Goal: Information Seeking & Learning: Learn about a topic

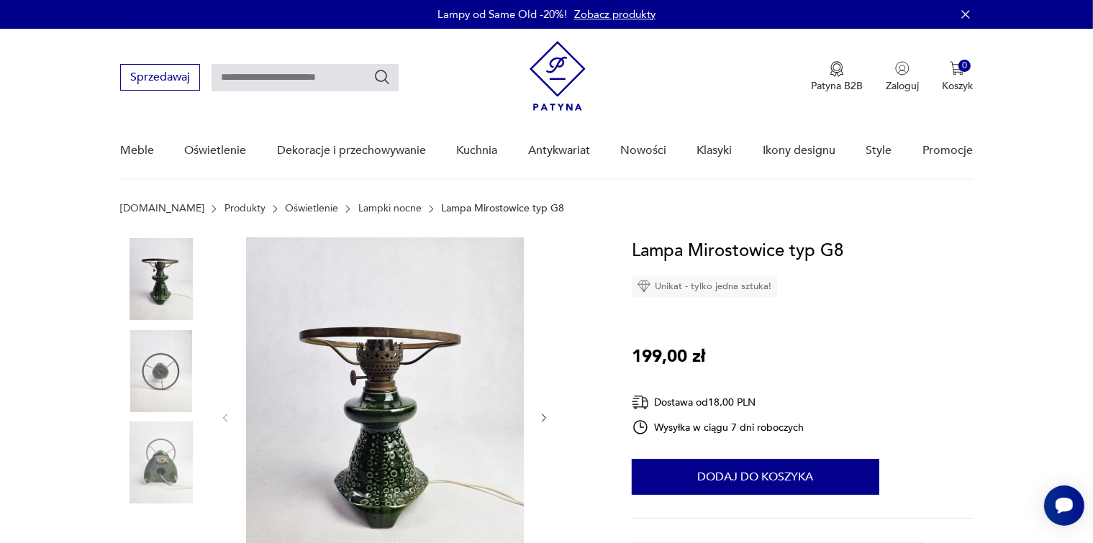
click at [366, 209] on link "Lampki nocne" at bounding box center [389, 209] width 63 height 12
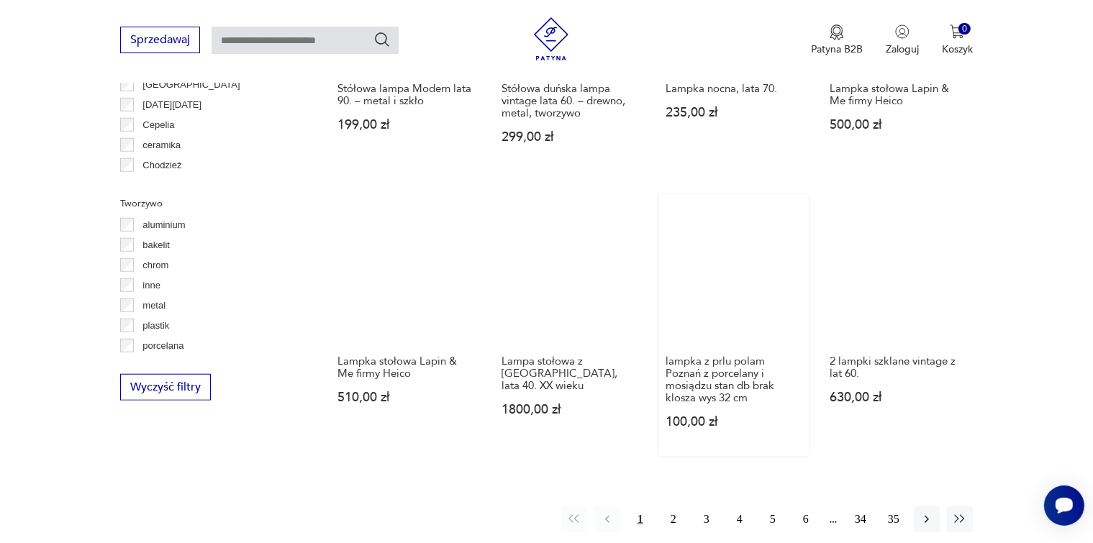
scroll to position [1244, 0]
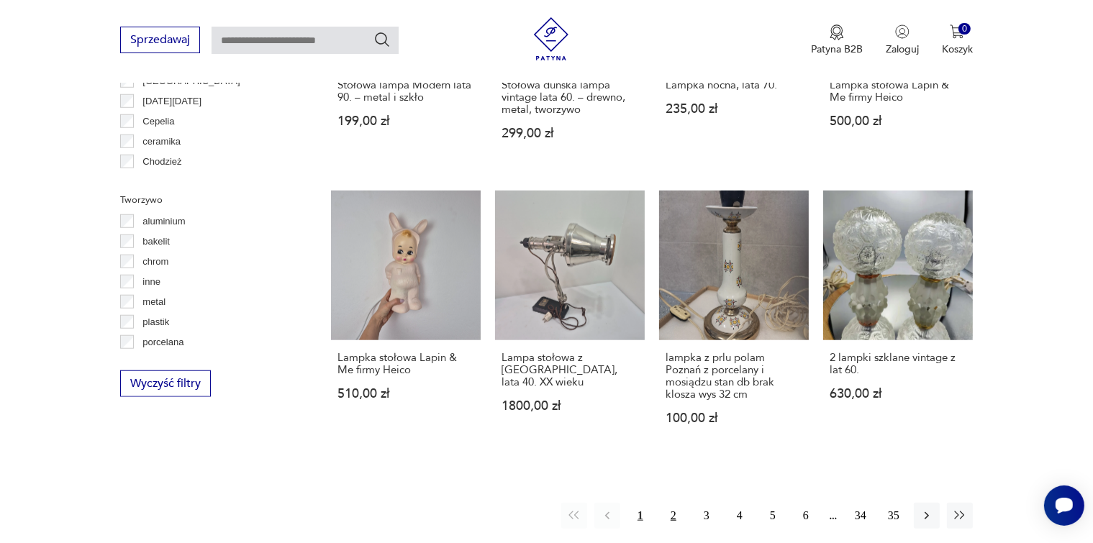
click at [673, 506] on button "2" at bounding box center [673, 516] width 26 height 26
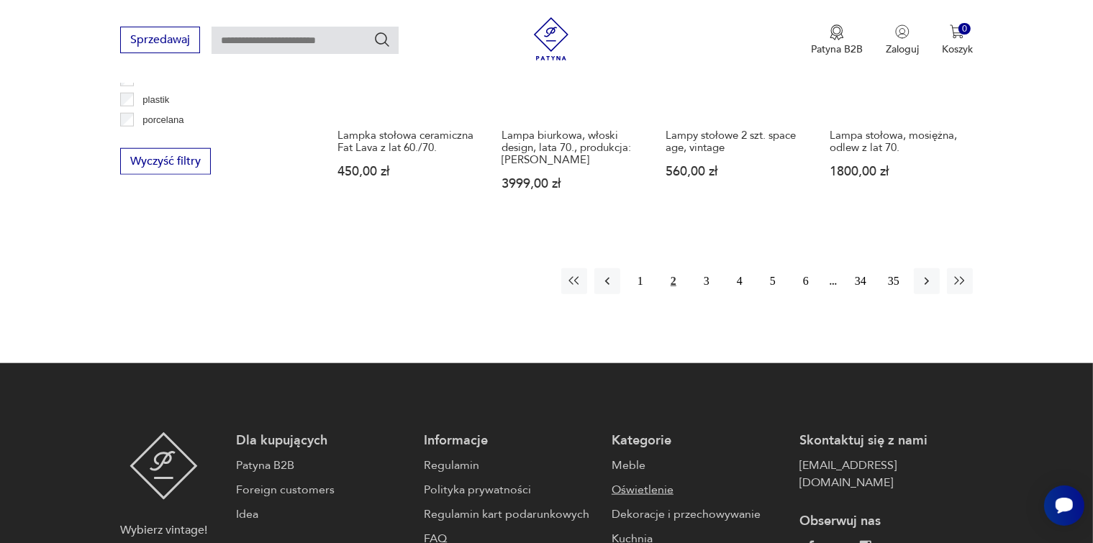
scroll to position [1490, 0]
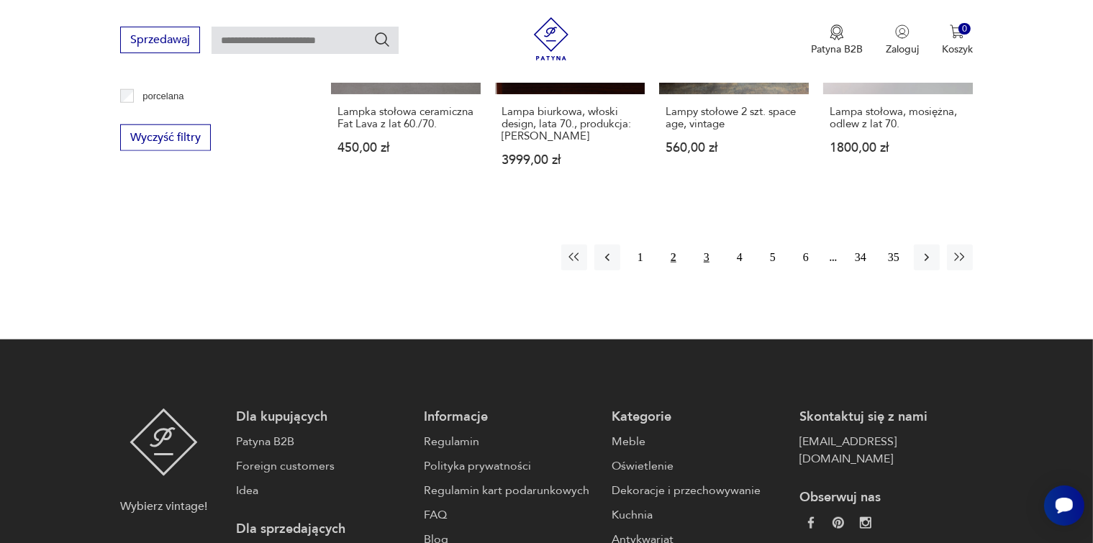
click at [708, 245] on button "3" at bounding box center [706, 258] width 26 height 26
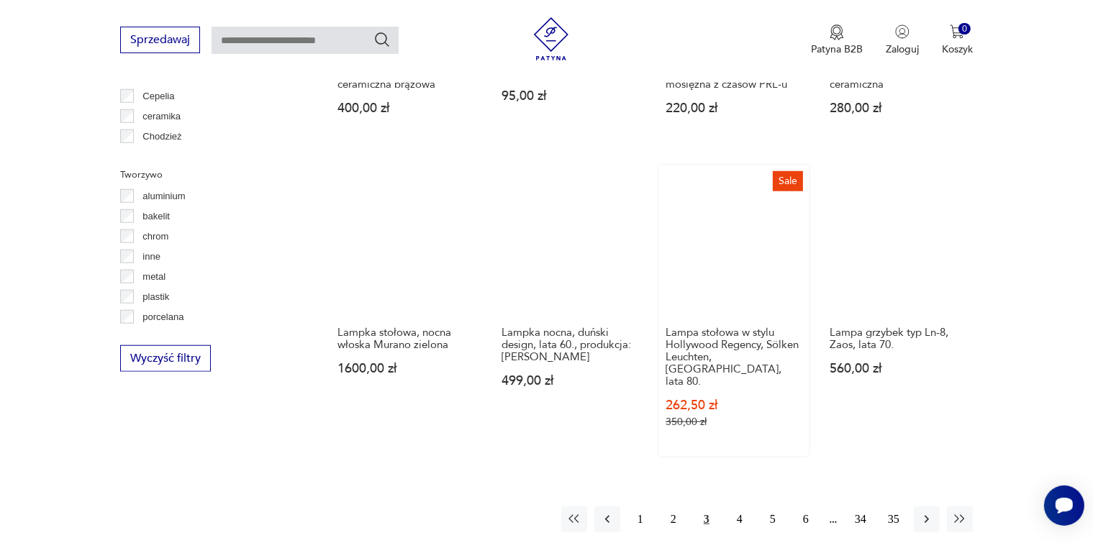
scroll to position [1274, 0]
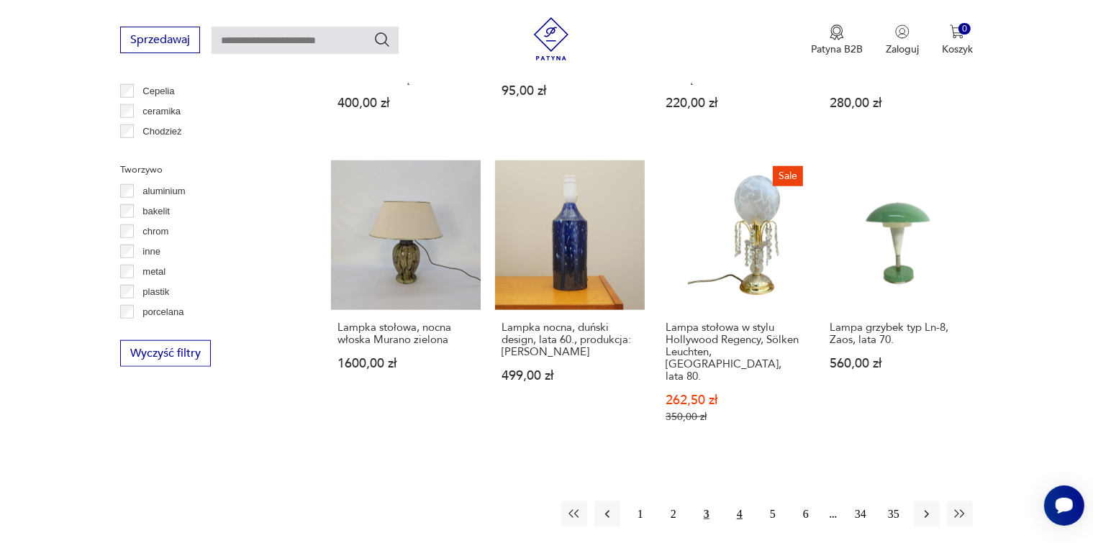
click at [739, 501] on button "4" at bounding box center [740, 514] width 26 height 26
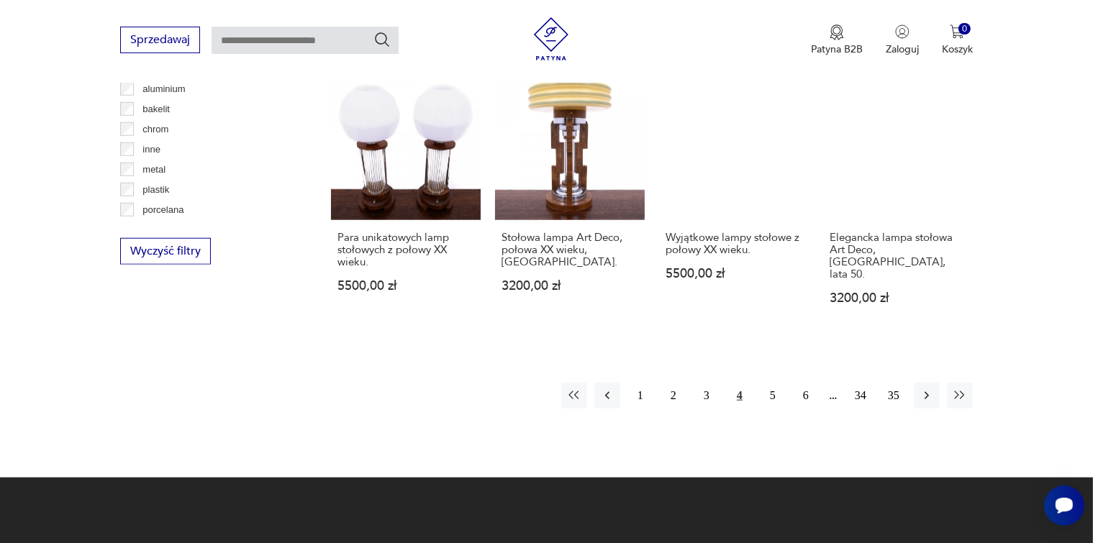
scroll to position [1490, 0]
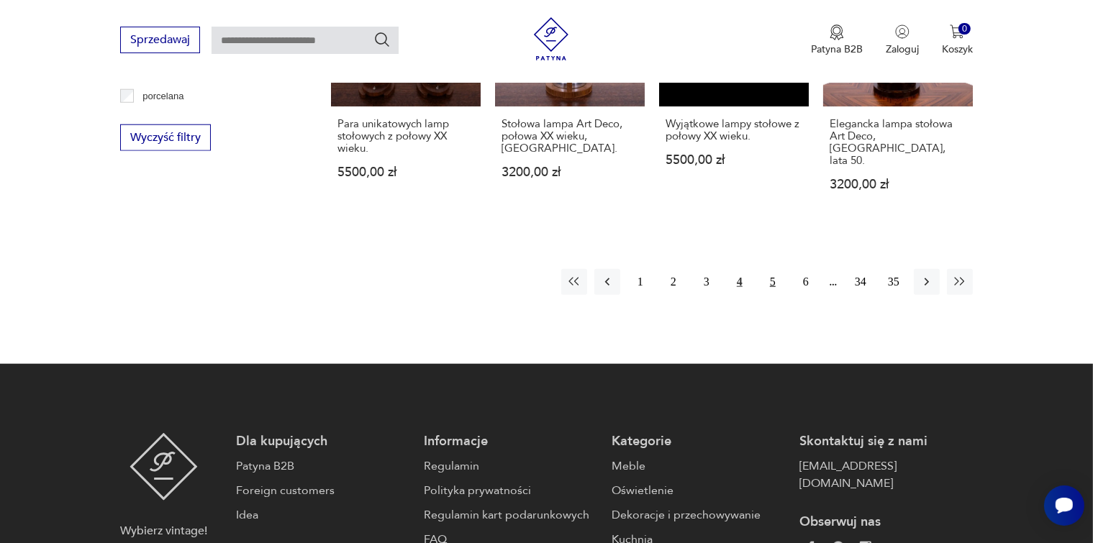
click at [773, 269] on button "5" at bounding box center [773, 282] width 26 height 26
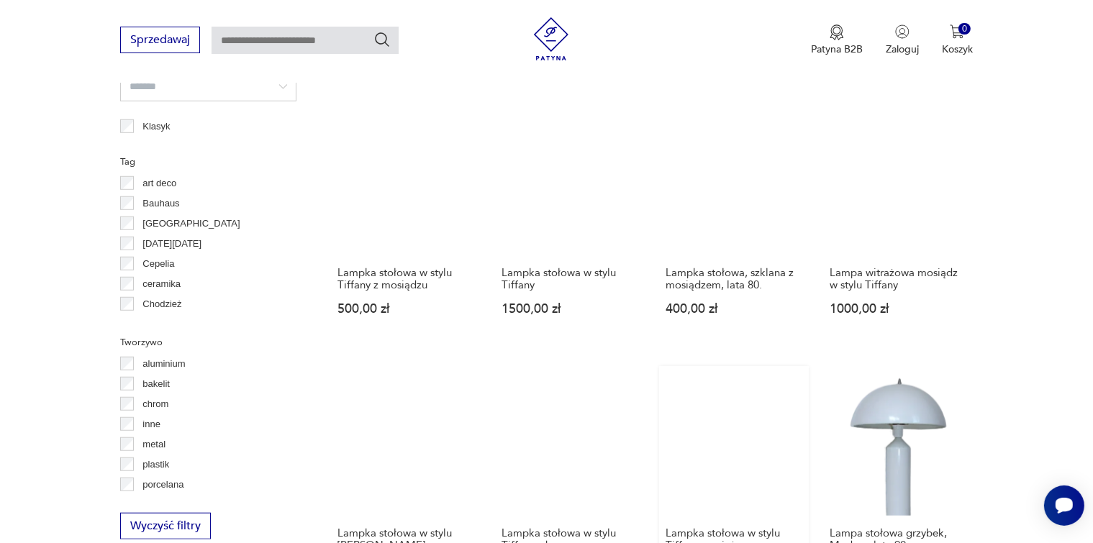
scroll to position [1274, 0]
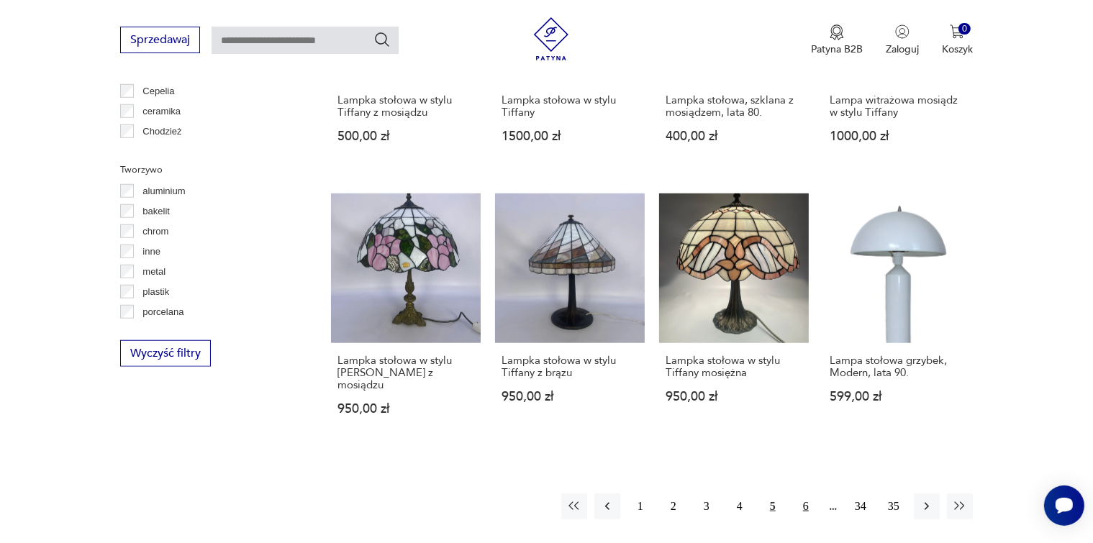
click at [804, 493] on button "6" at bounding box center [806, 506] width 26 height 26
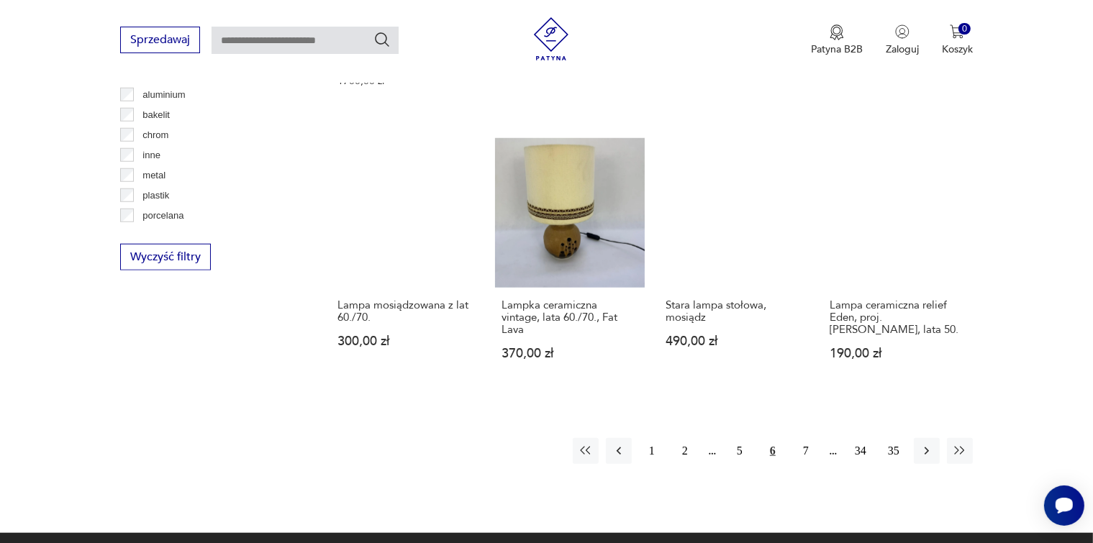
scroll to position [1346, 0]
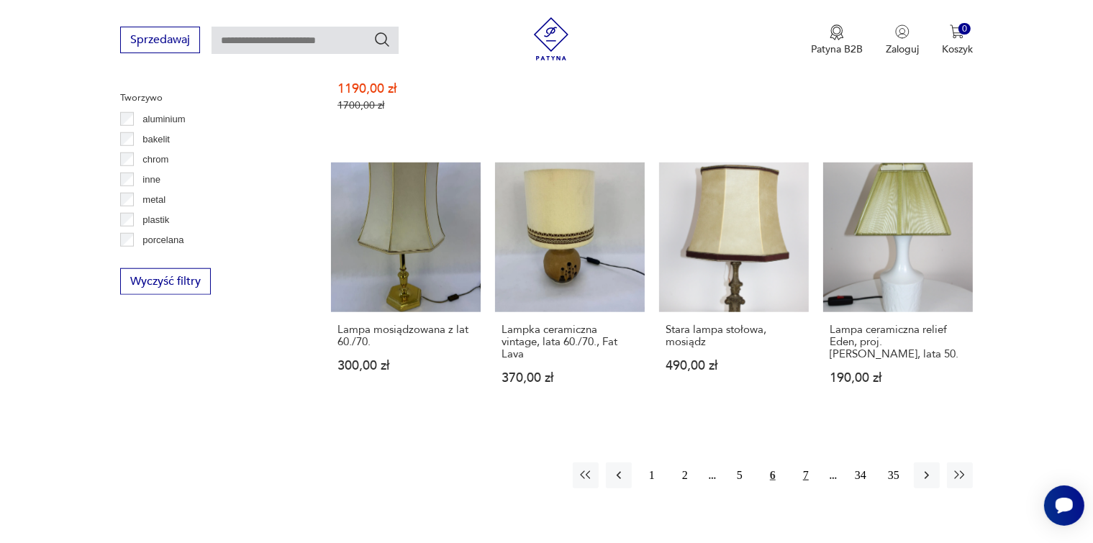
click at [803, 463] on button "7" at bounding box center [806, 476] width 26 height 26
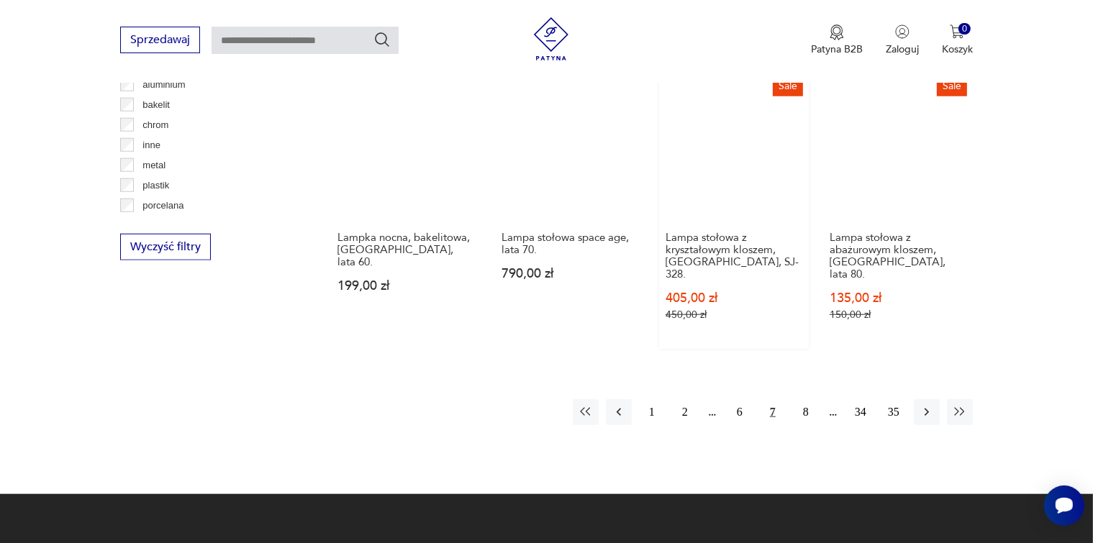
scroll to position [1562, 0]
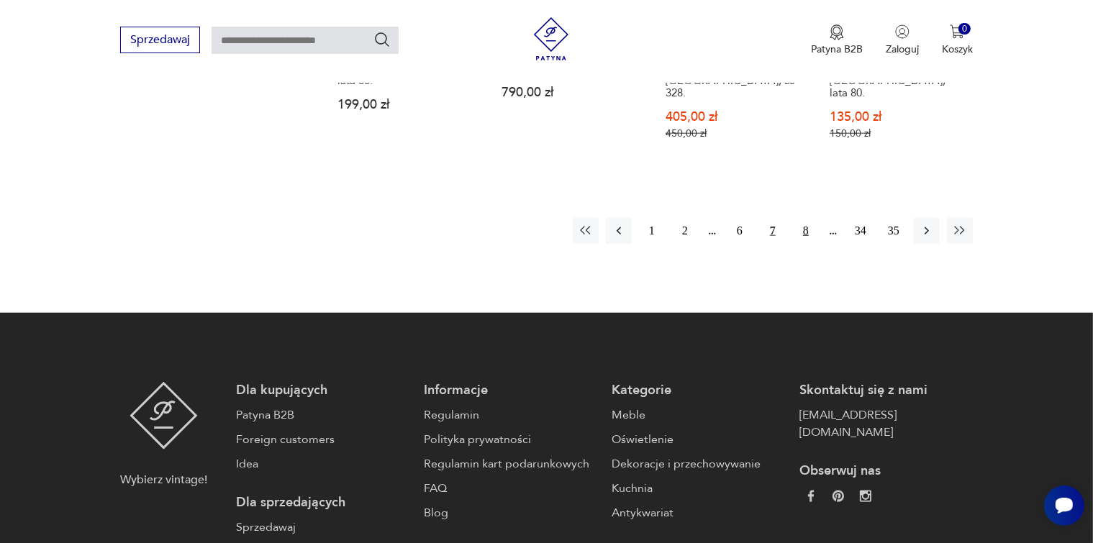
click at [806, 218] on button "8" at bounding box center [806, 231] width 26 height 26
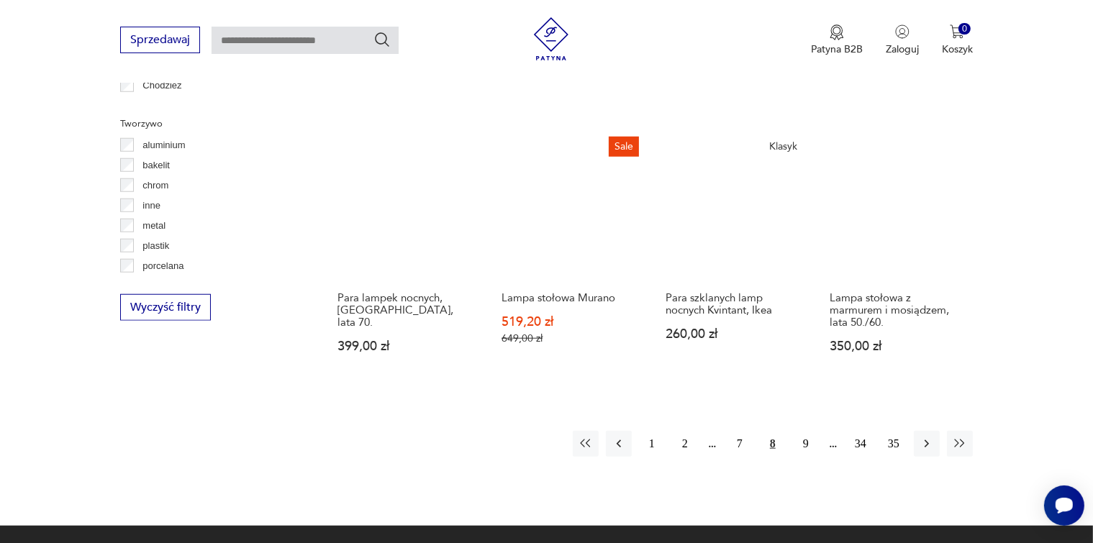
scroll to position [1417, 0]
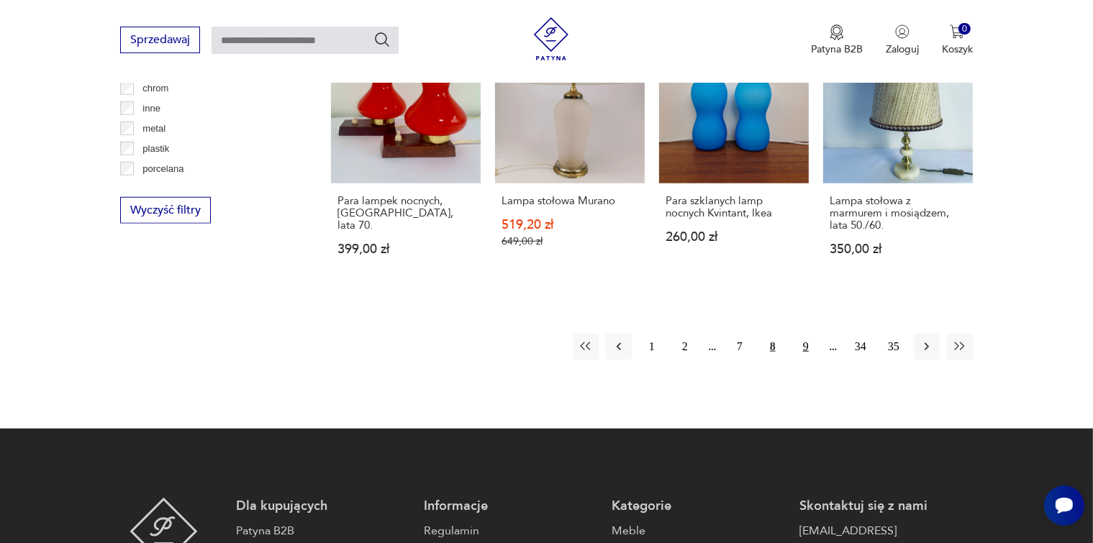
click at [804, 334] on button "9" at bounding box center [806, 347] width 26 height 26
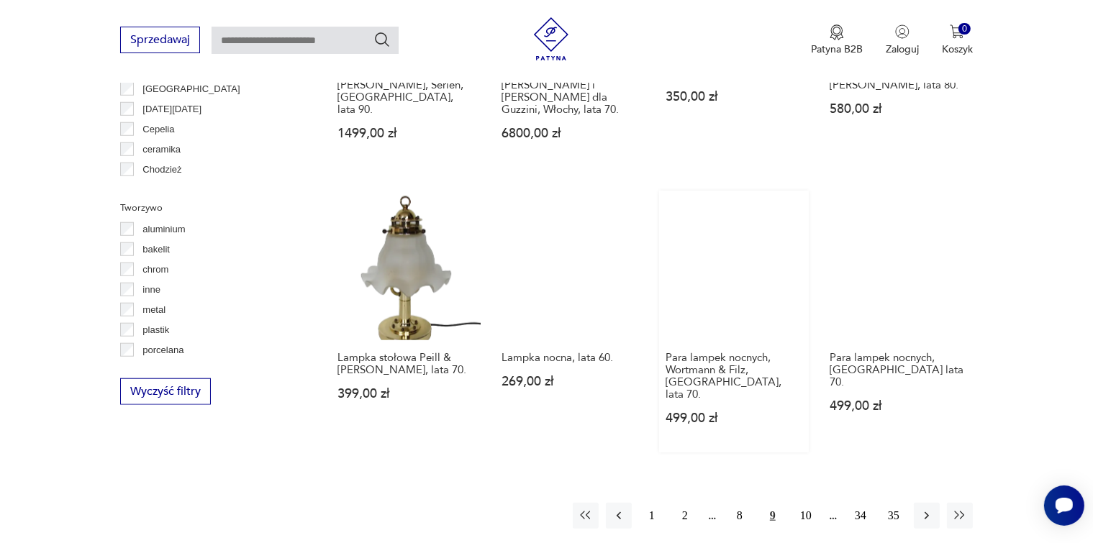
scroll to position [1418, 0]
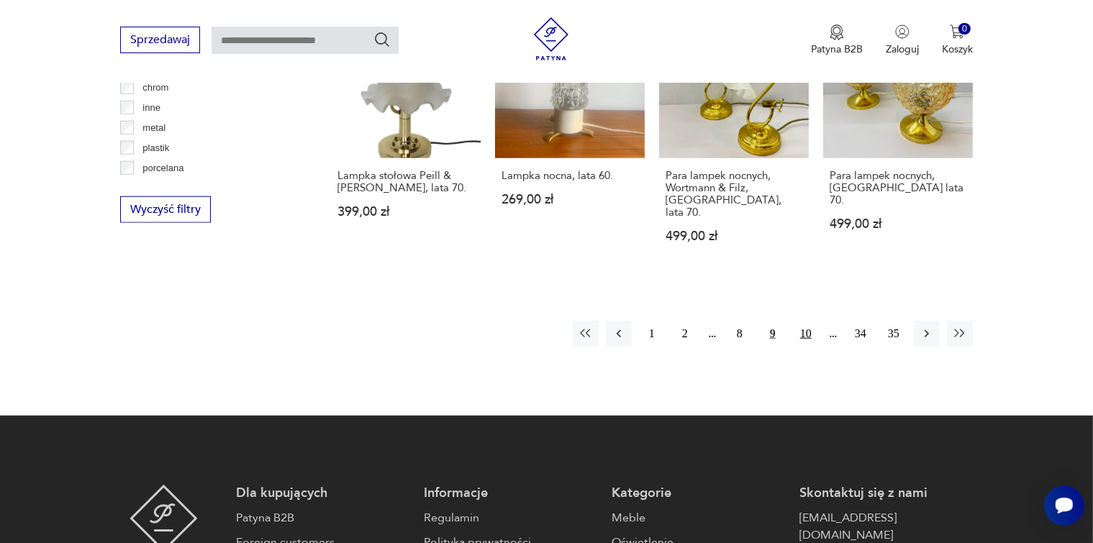
click at [804, 322] on button "10" at bounding box center [806, 334] width 26 height 26
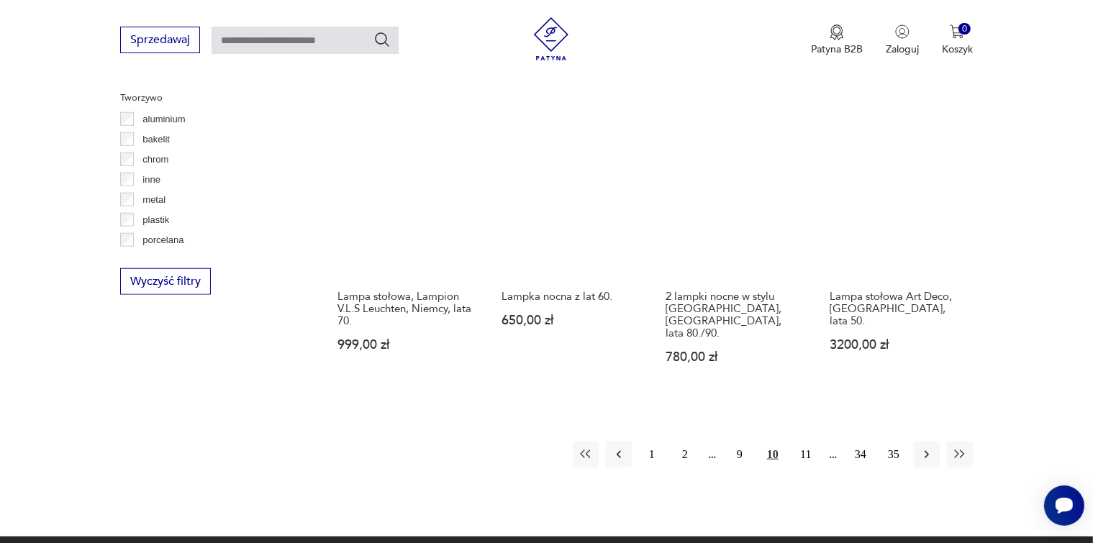
scroll to position [1274, 0]
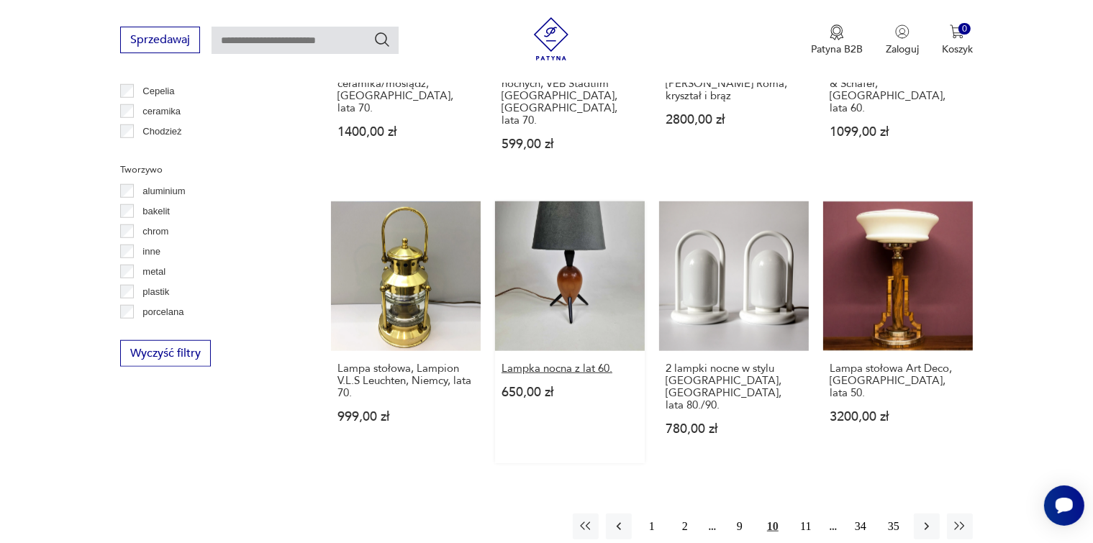
click at [561, 363] on h3 "Lampka nocna z lat 60." at bounding box center [569, 369] width 137 height 12
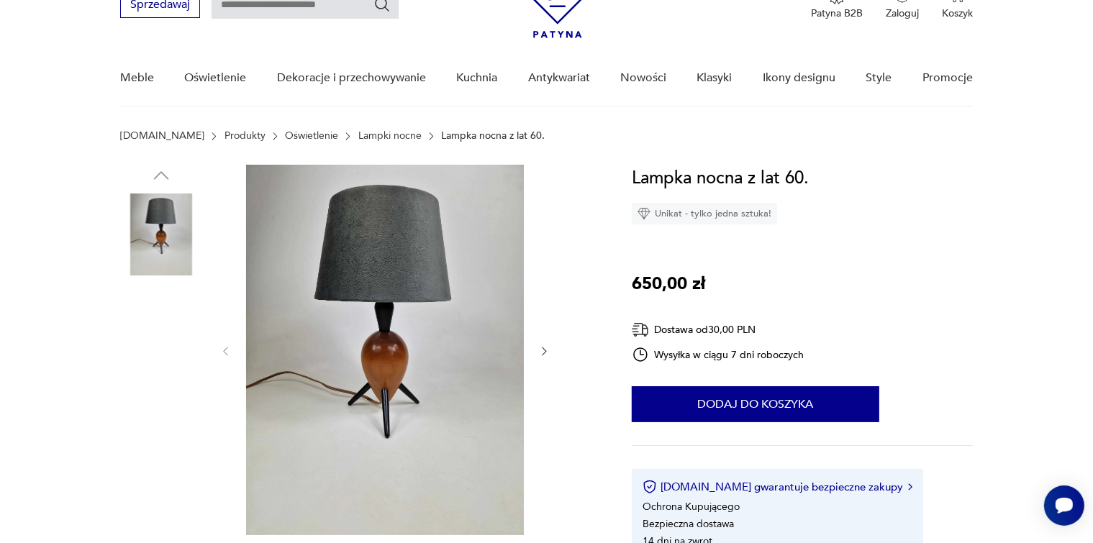
scroll to position [144, 0]
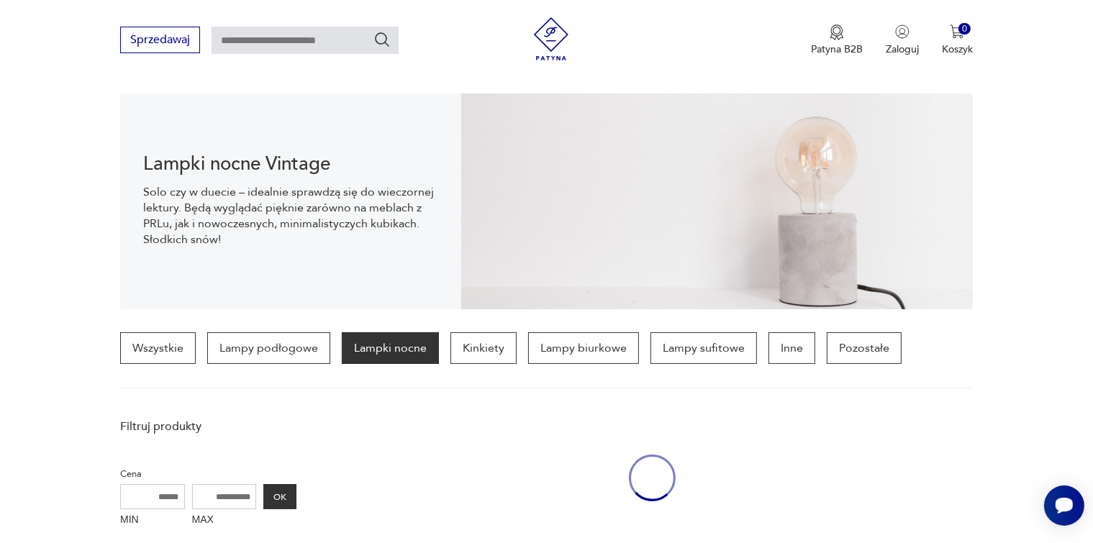
scroll to position [1401, 0]
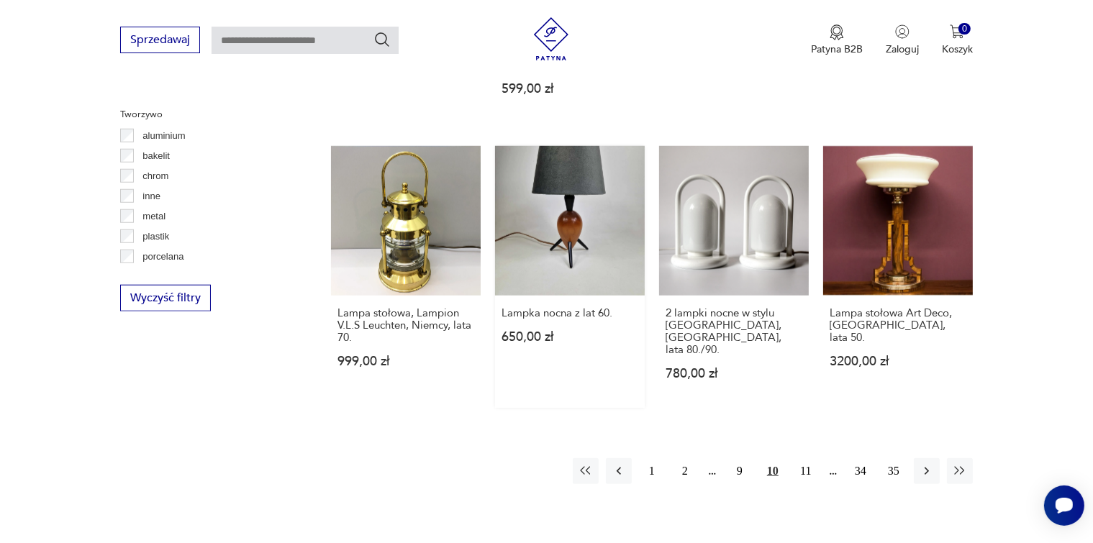
click at [570, 180] on link "Lampka nocna z lat 60. 650,00 zł" at bounding box center [570, 277] width 150 height 262
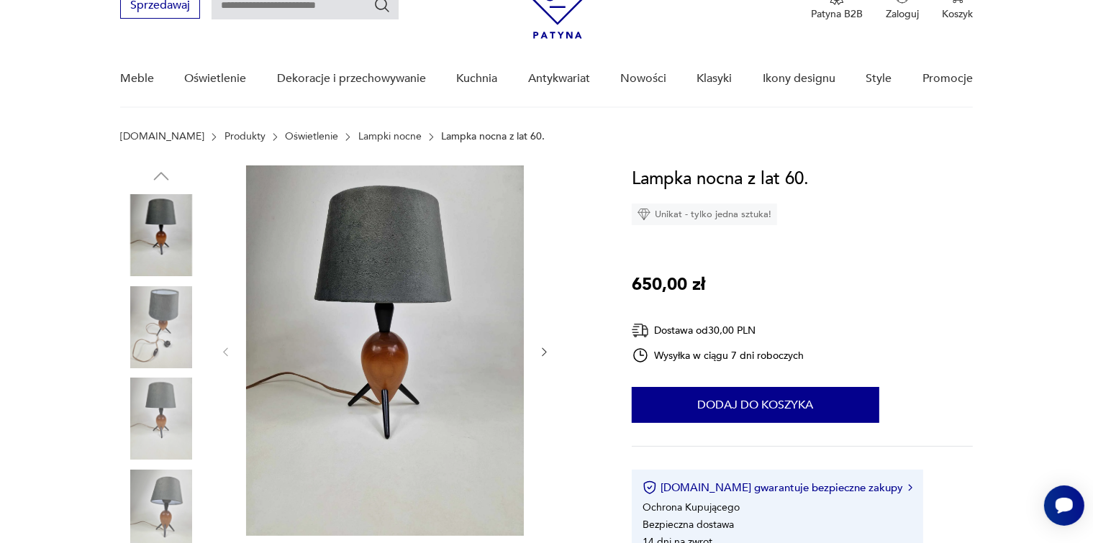
scroll to position [216, 0]
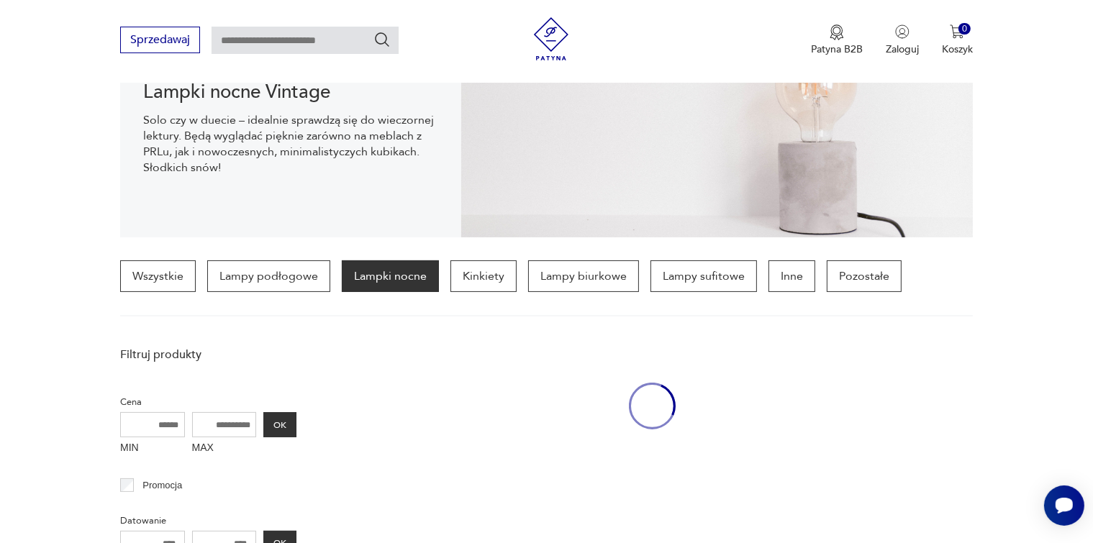
scroll to position [1407, 0]
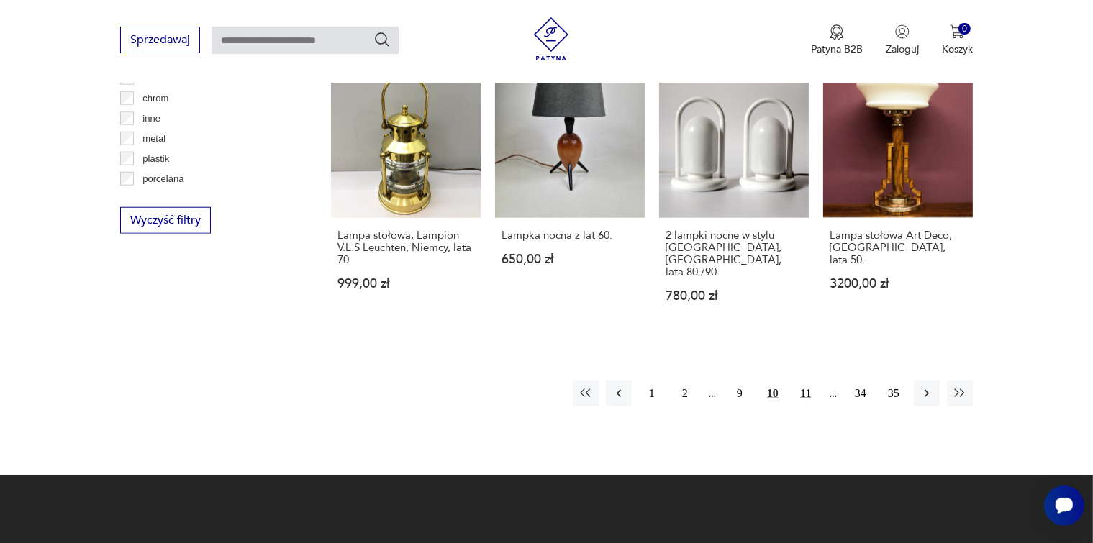
click at [808, 381] on button "11" at bounding box center [806, 394] width 26 height 26
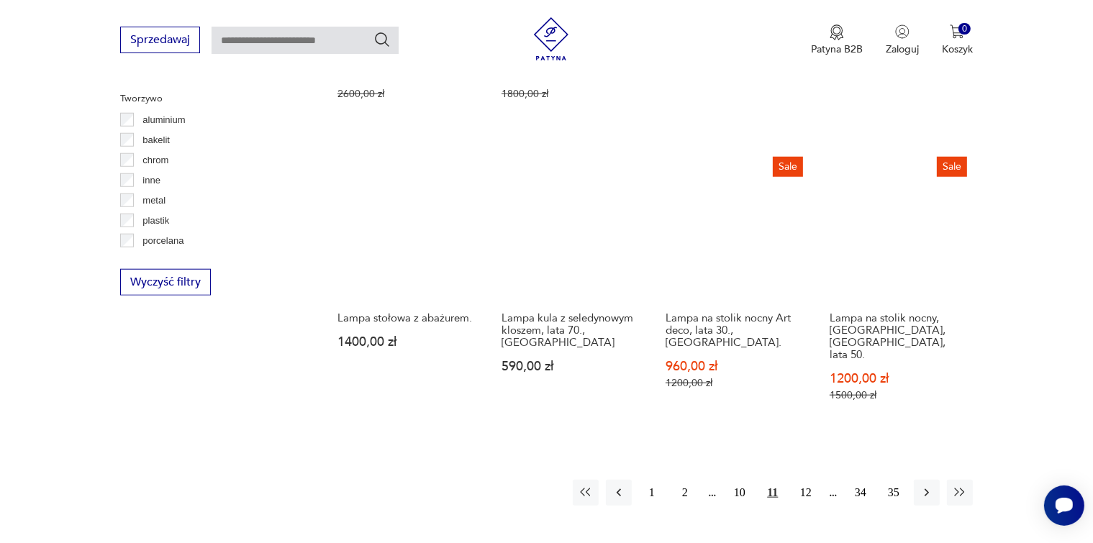
scroll to position [1346, 0]
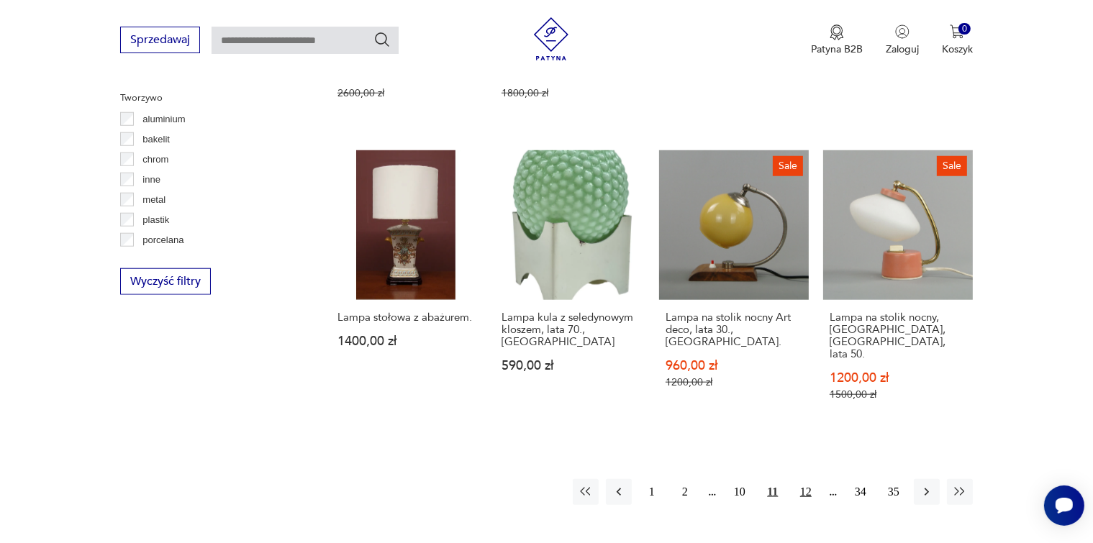
click at [806, 479] on button "12" at bounding box center [806, 492] width 26 height 26
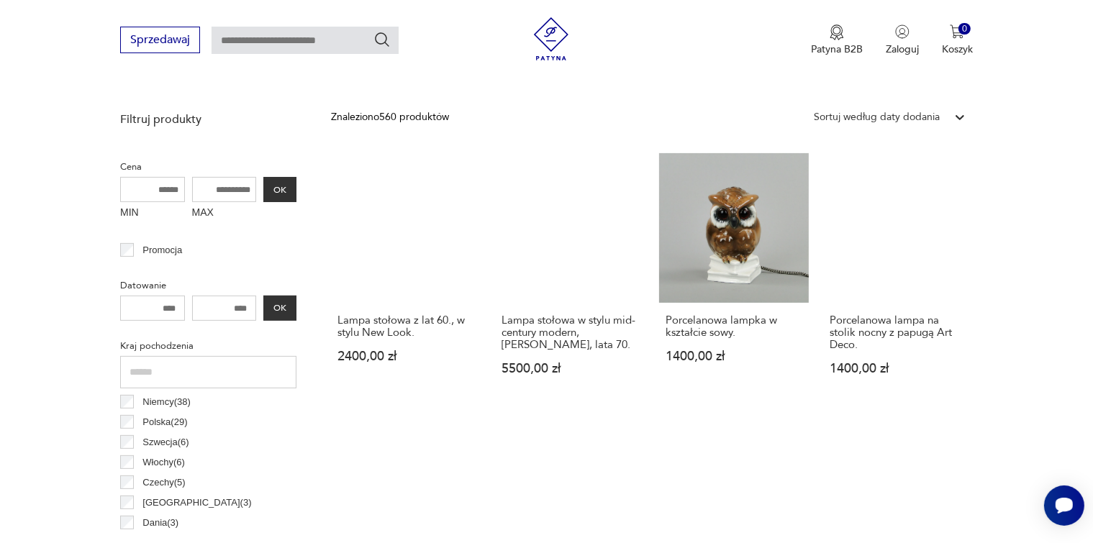
scroll to position [482, 0]
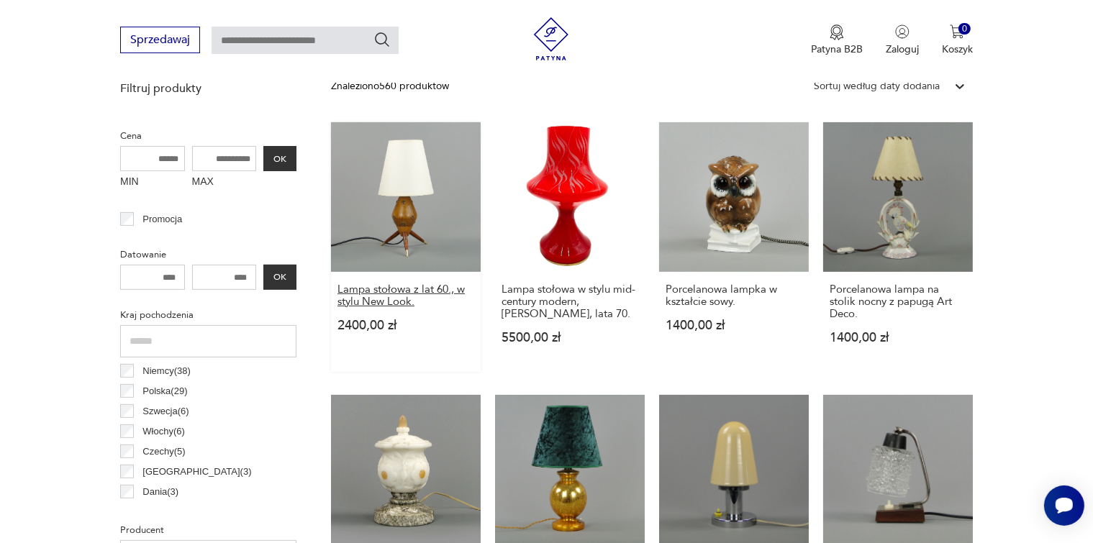
click at [386, 289] on h3 "Lampa stołowa z lat 60., w stylu New Look." at bounding box center [405, 295] width 137 height 24
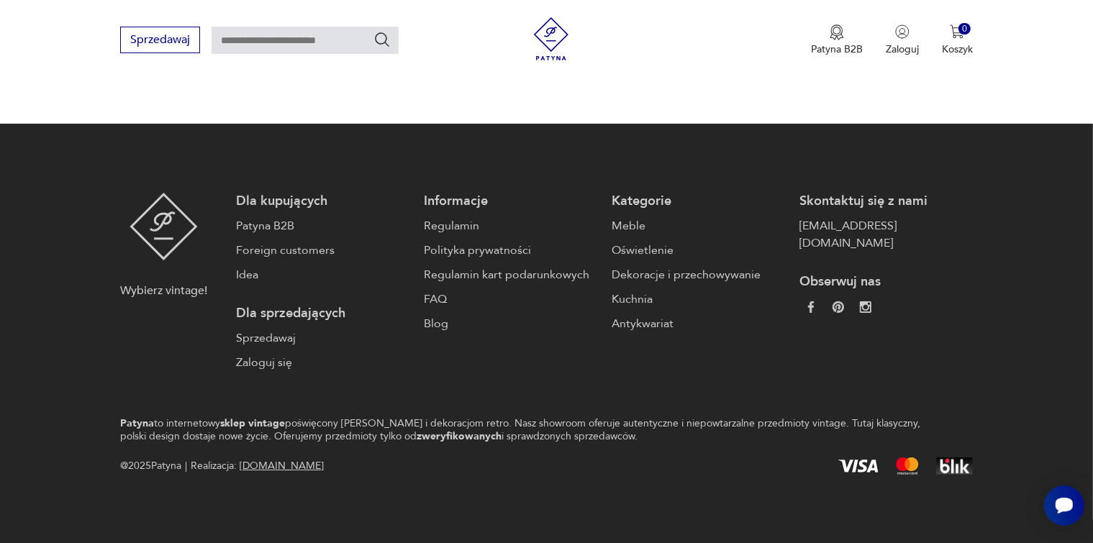
scroll to position [58, 0]
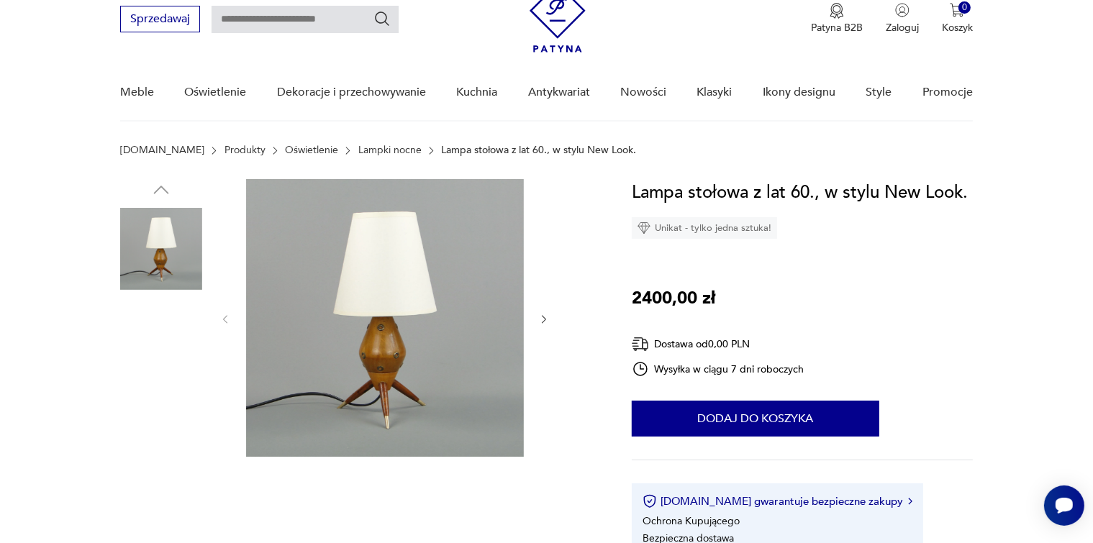
click at [394, 421] on img at bounding box center [385, 318] width 278 height 278
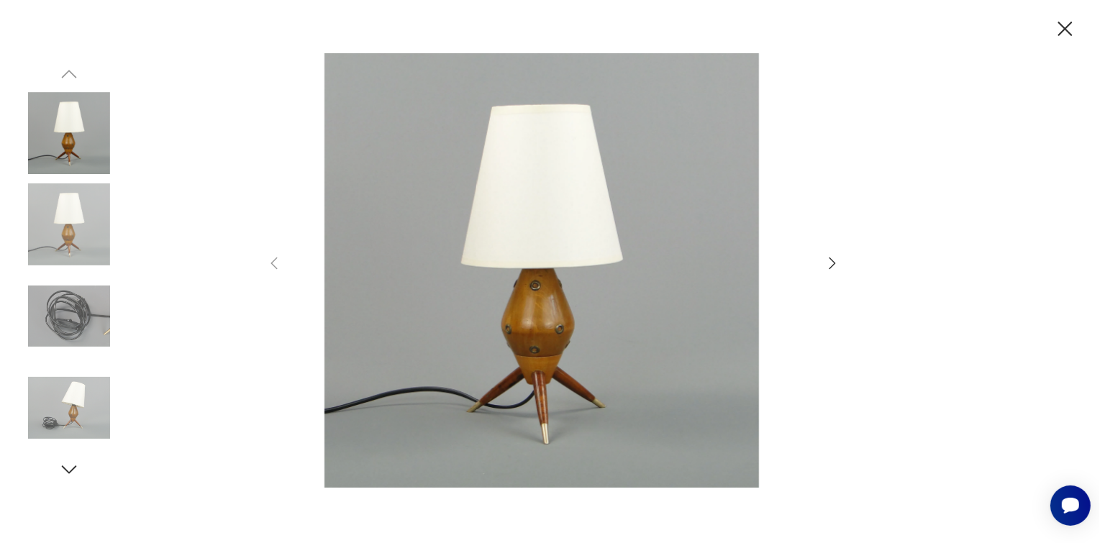
scroll to position [0, 0]
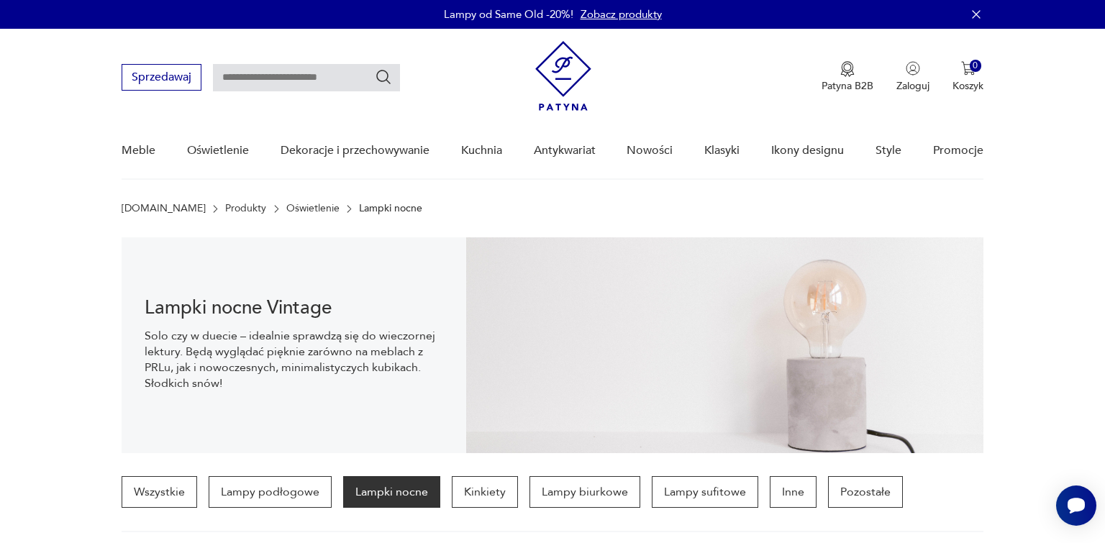
scroll to position [481, 0]
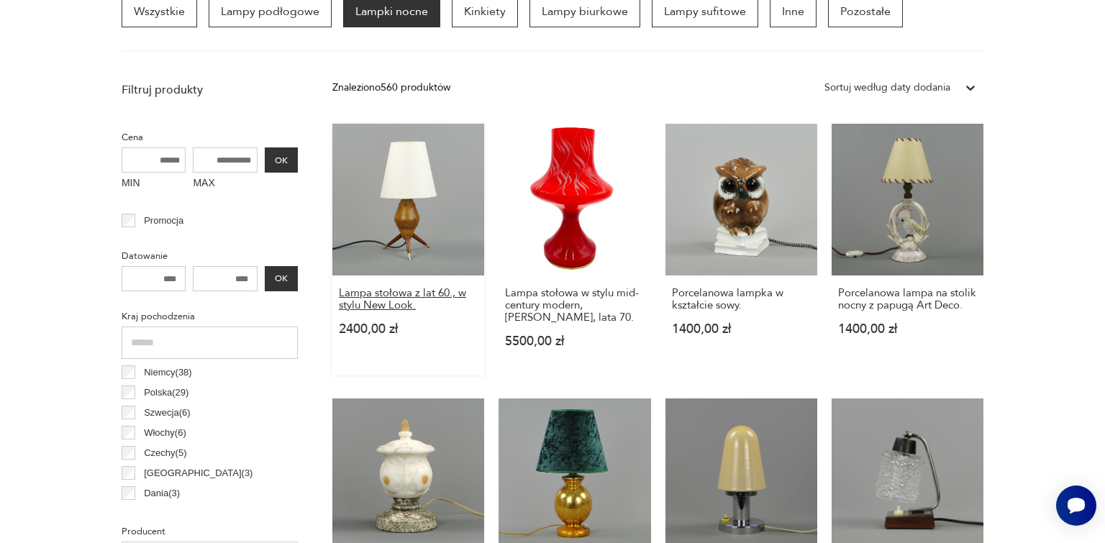
click at [396, 307] on h3 "Lampa stołowa z lat 60., w stylu New Look." at bounding box center [408, 299] width 139 height 24
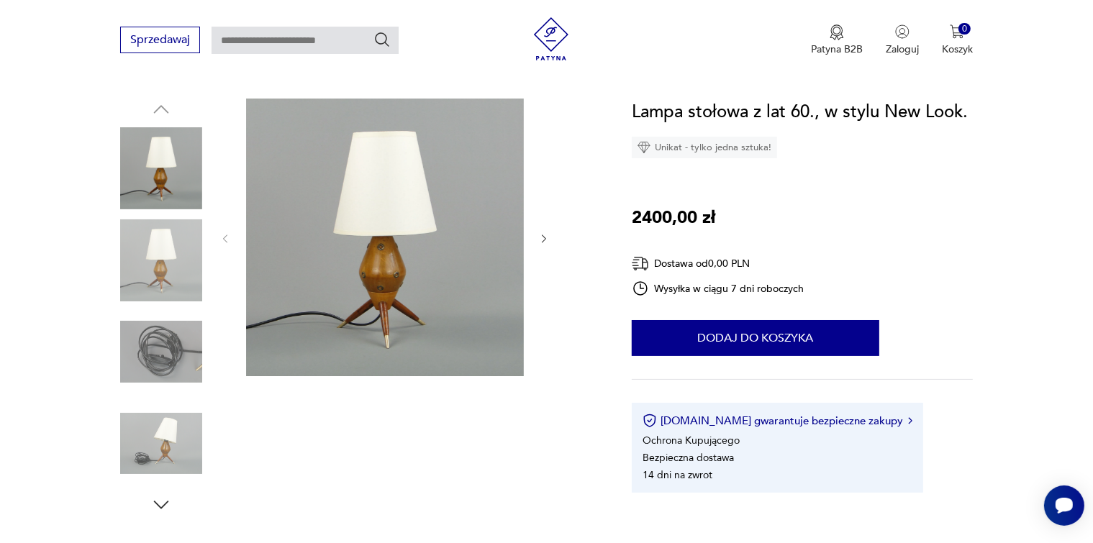
scroll to position [144, 0]
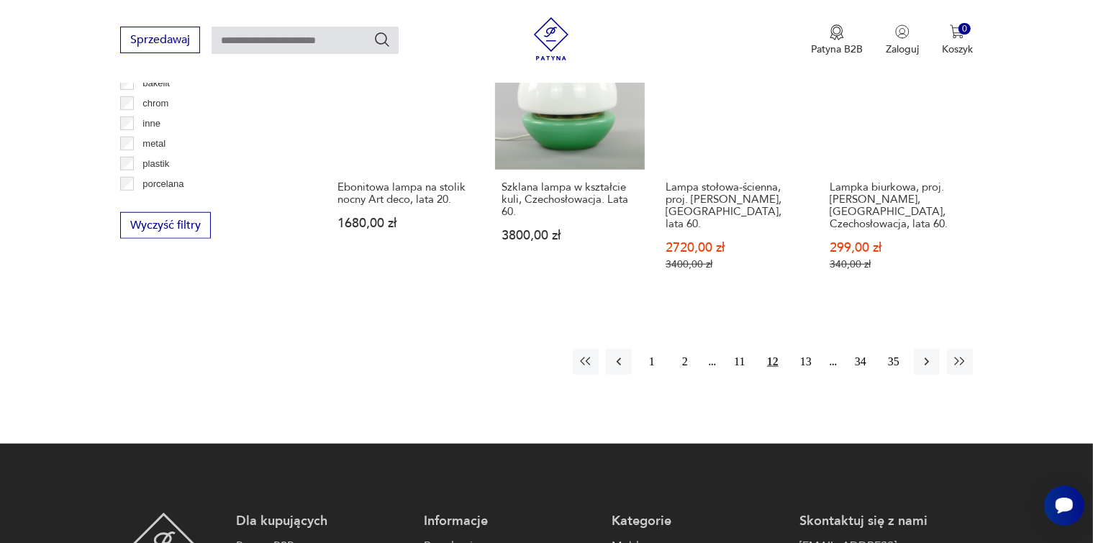
scroll to position [1415, 0]
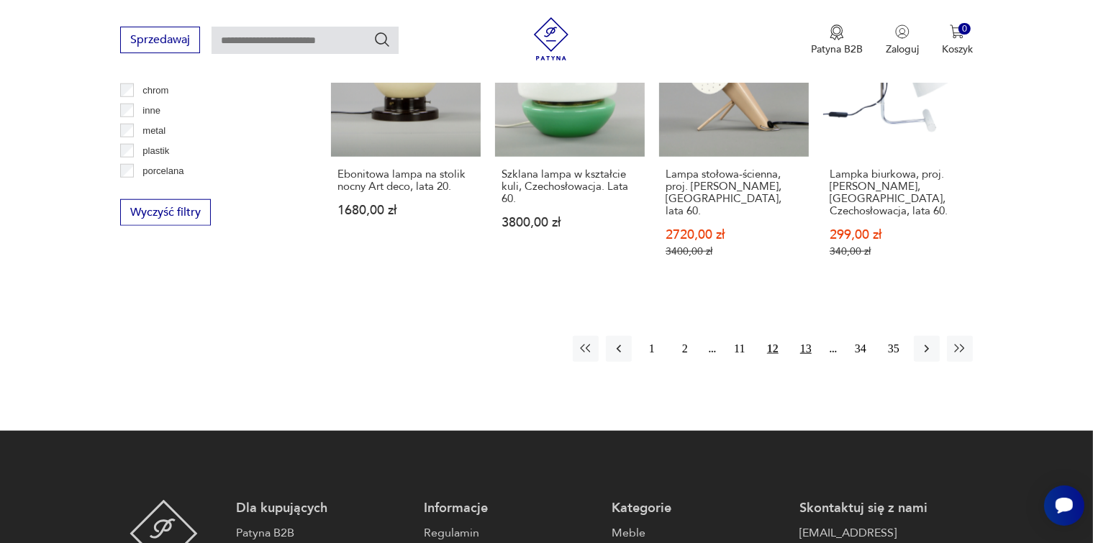
click at [807, 336] on button "13" at bounding box center [806, 349] width 26 height 26
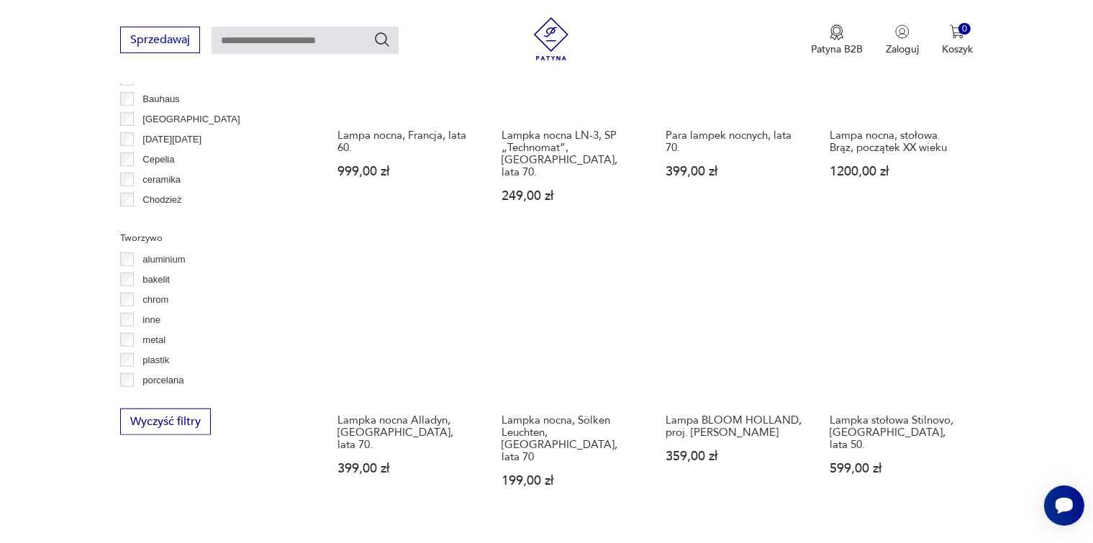
scroll to position [1490, 0]
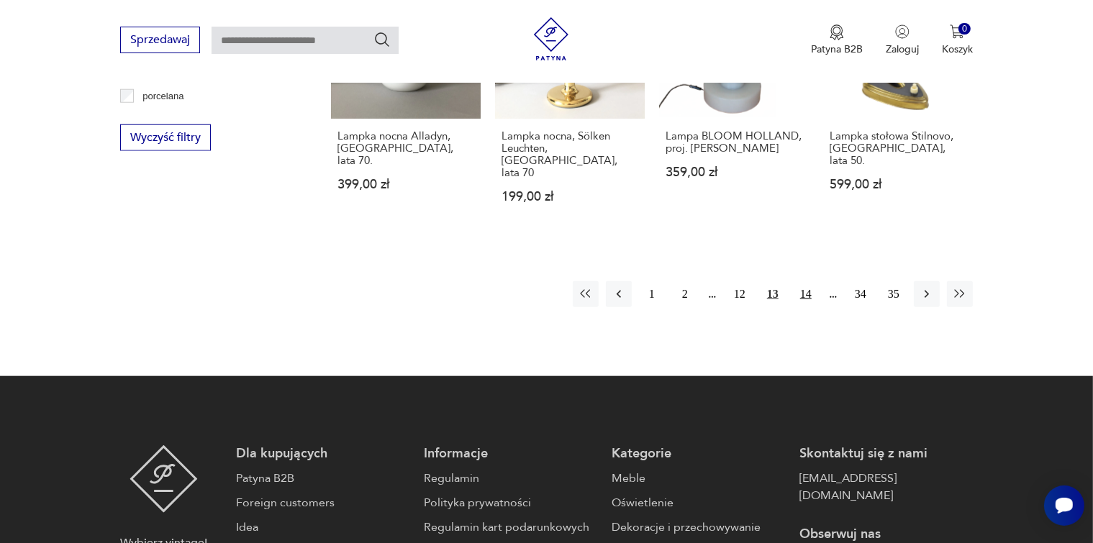
click at [809, 281] on button "14" at bounding box center [806, 294] width 26 height 26
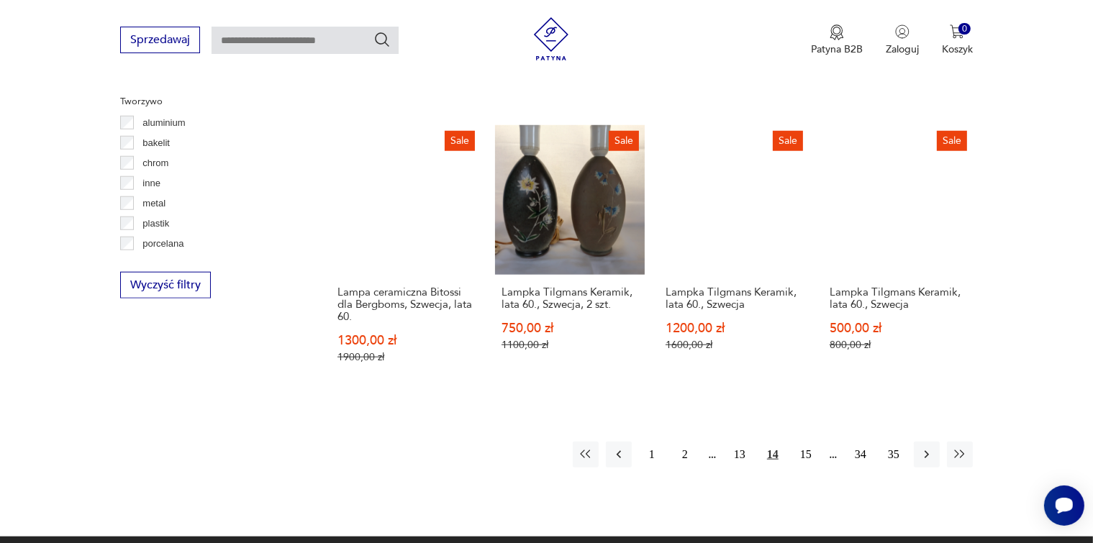
scroll to position [1418, 0]
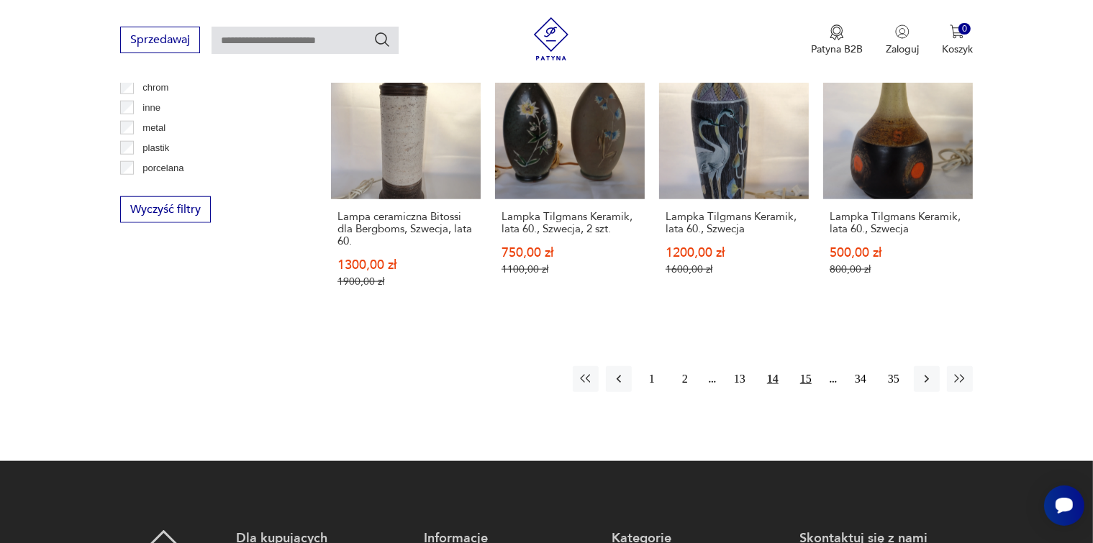
click at [802, 366] on button "15" at bounding box center [806, 379] width 26 height 26
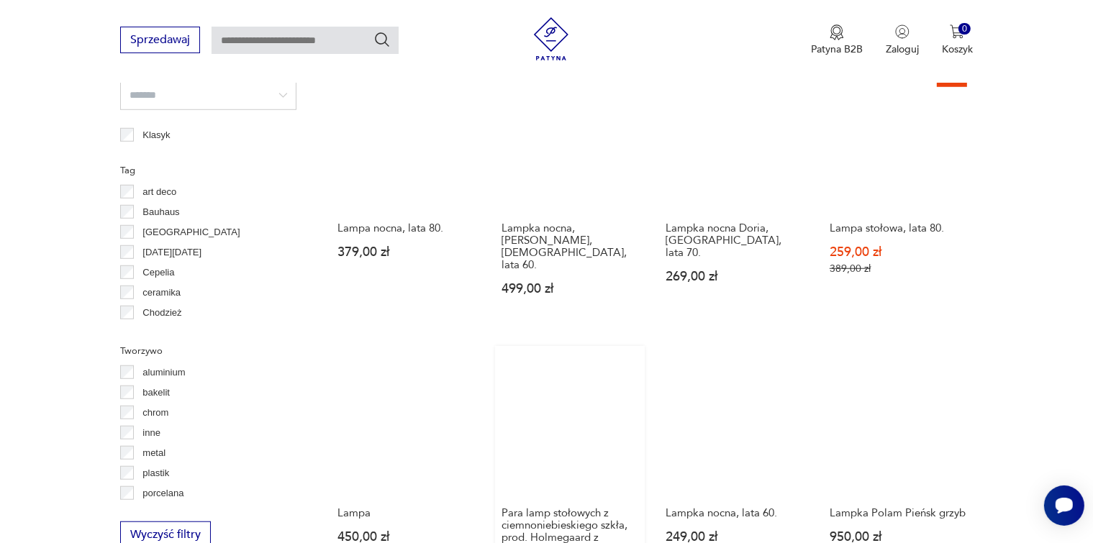
scroll to position [1346, 0]
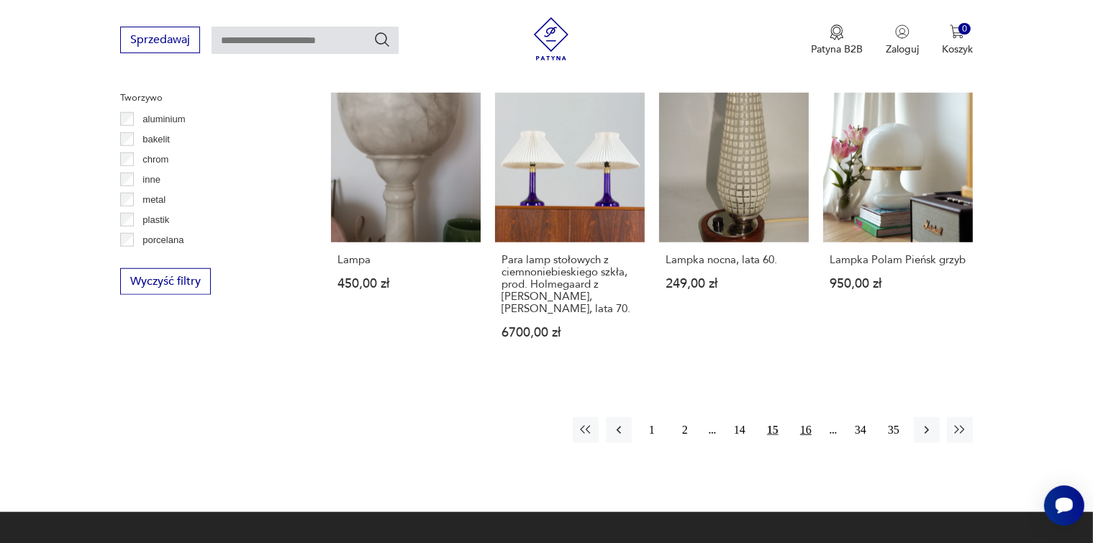
click at [804, 417] on button "16" at bounding box center [806, 430] width 26 height 26
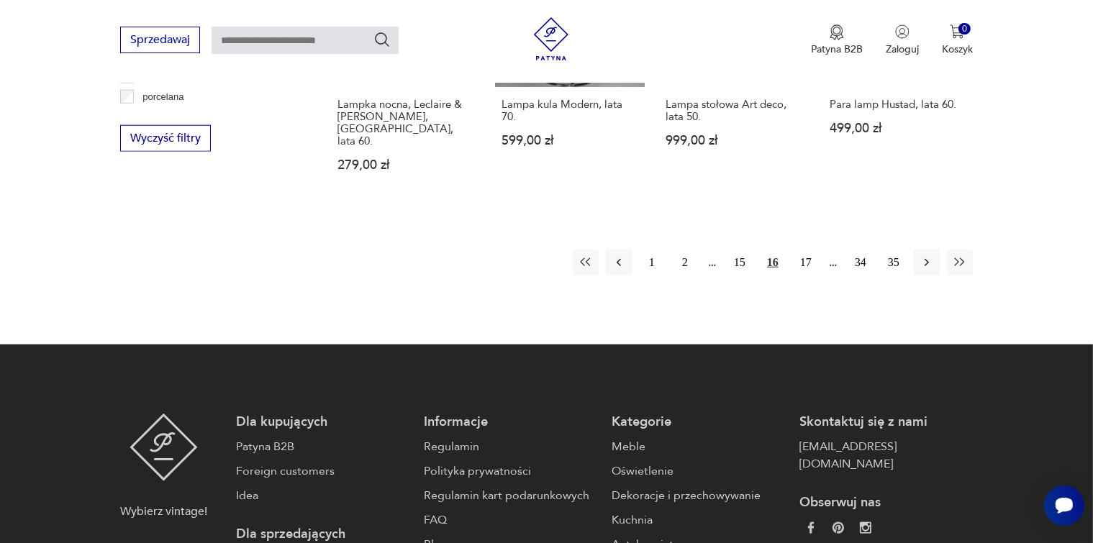
scroll to position [1490, 0]
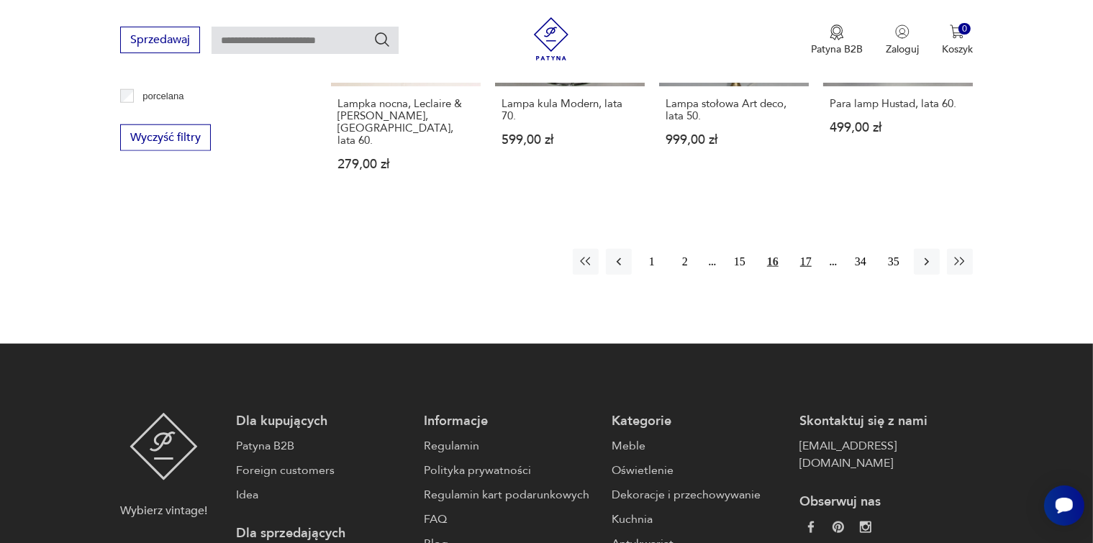
click at [806, 249] on button "17" at bounding box center [806, 262] width 26 height 26
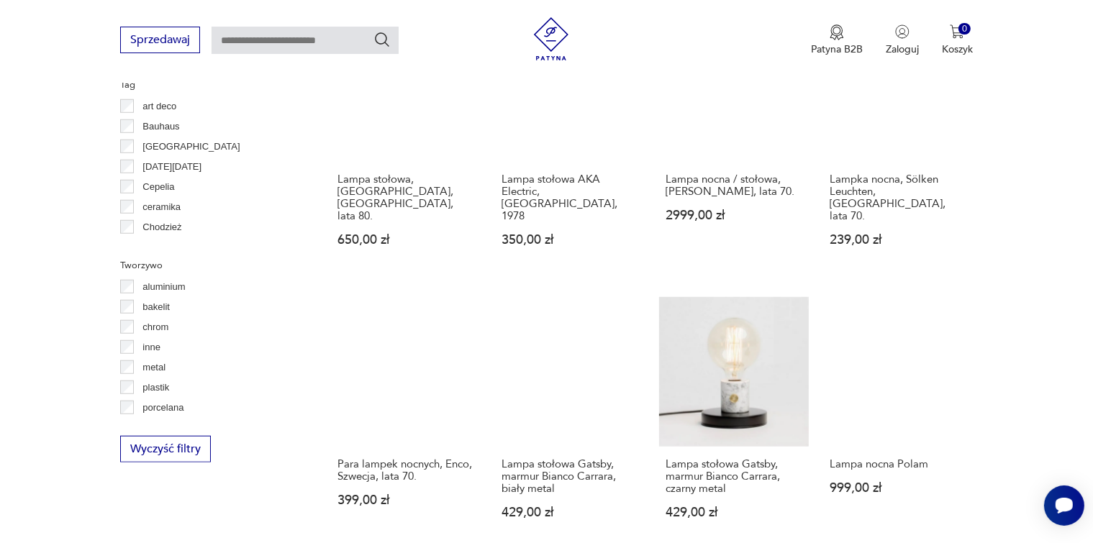
scroll to position [1346, 0]
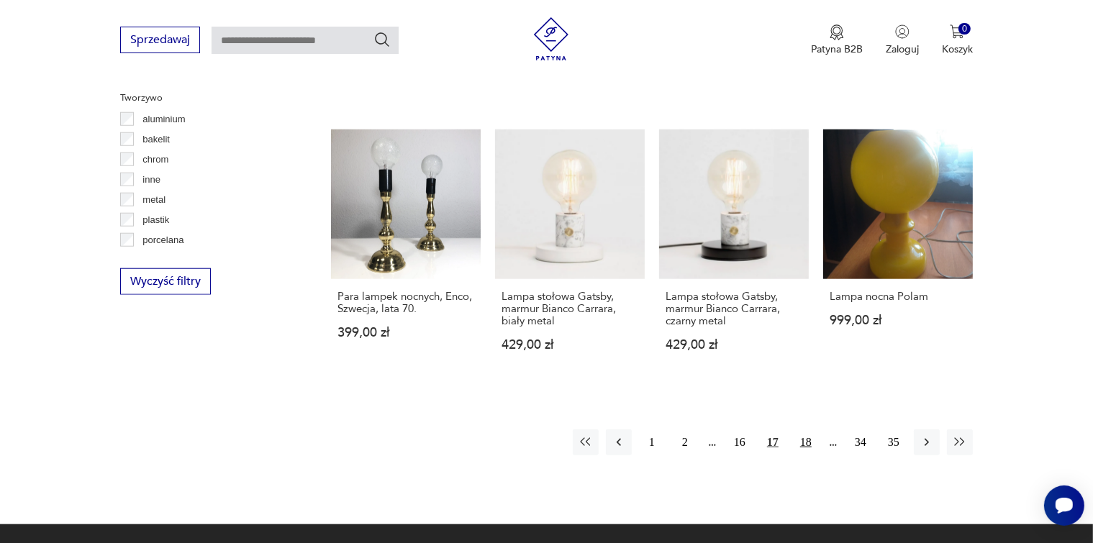
click at [806, 429] on button "18" at bounding box center [806, 442] width 26 height 26
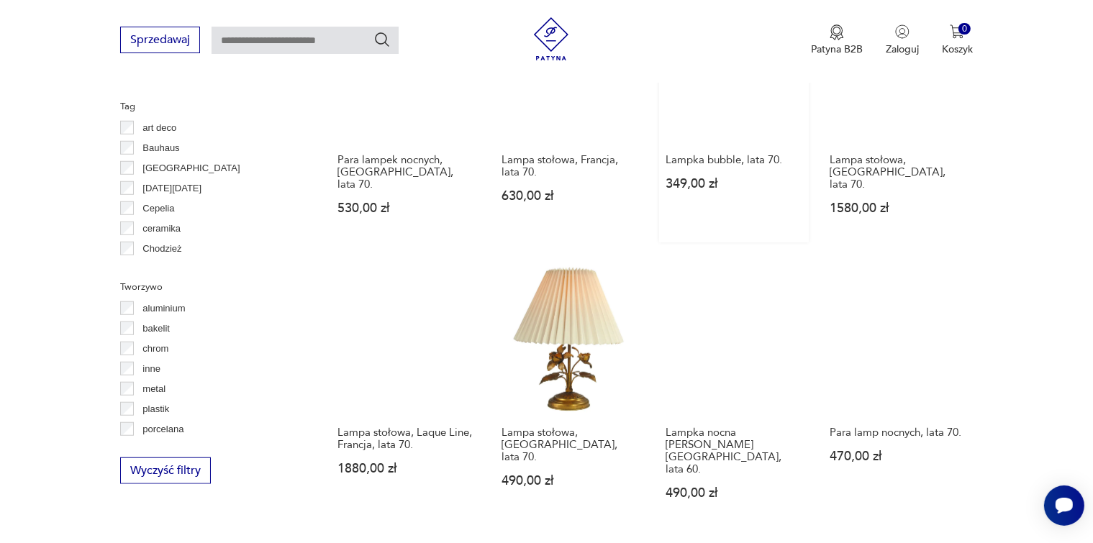
scroll to position [1346, 0]
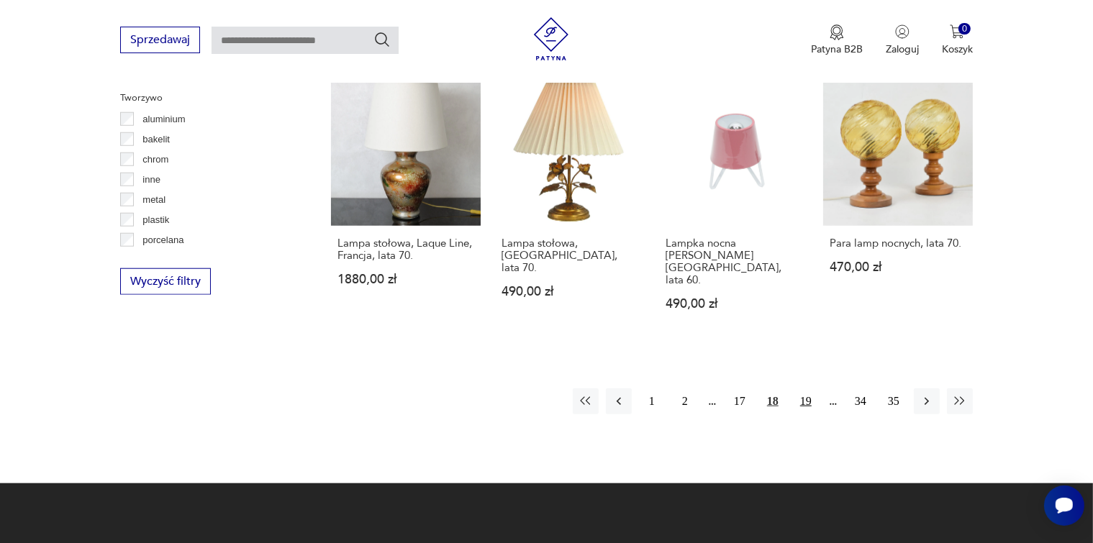
click at [806, 388] on button "19" at bounding box center [806, 401] width 26 height 26
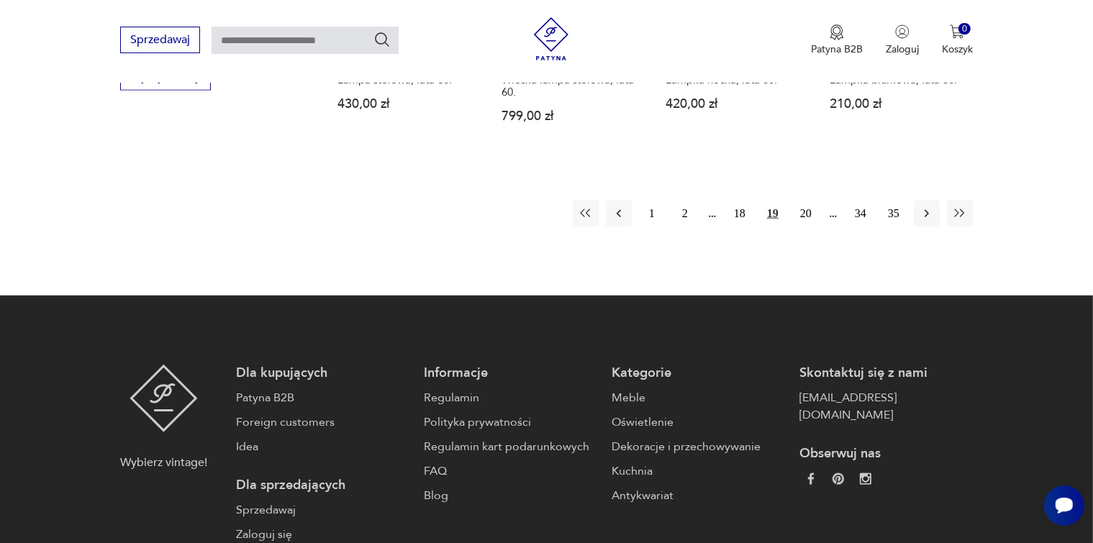
scroll to position [1338, 0]
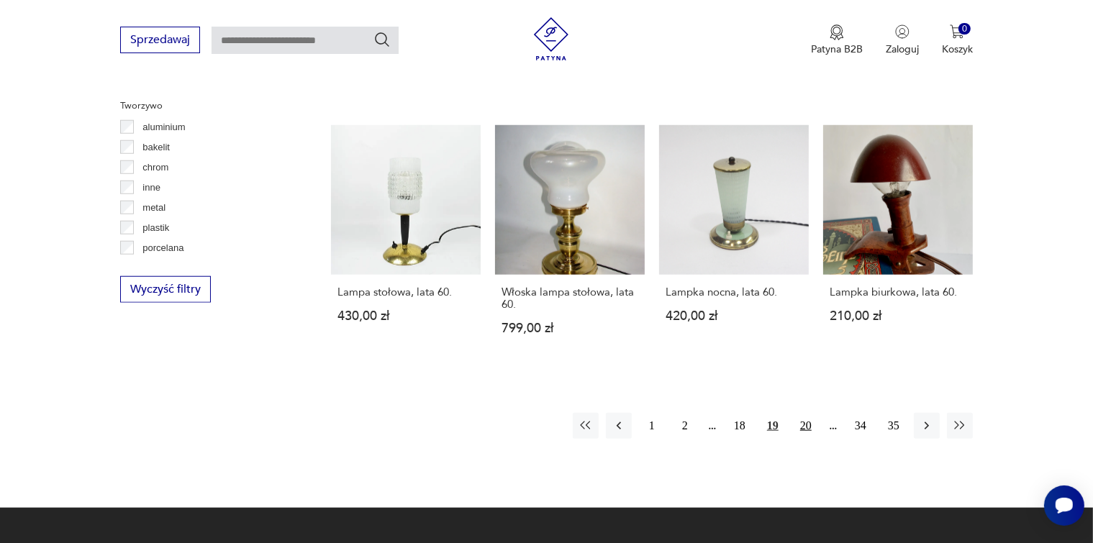
click at [805, 413] on button "20" at bounding box center [806, 426] width 26 height 26
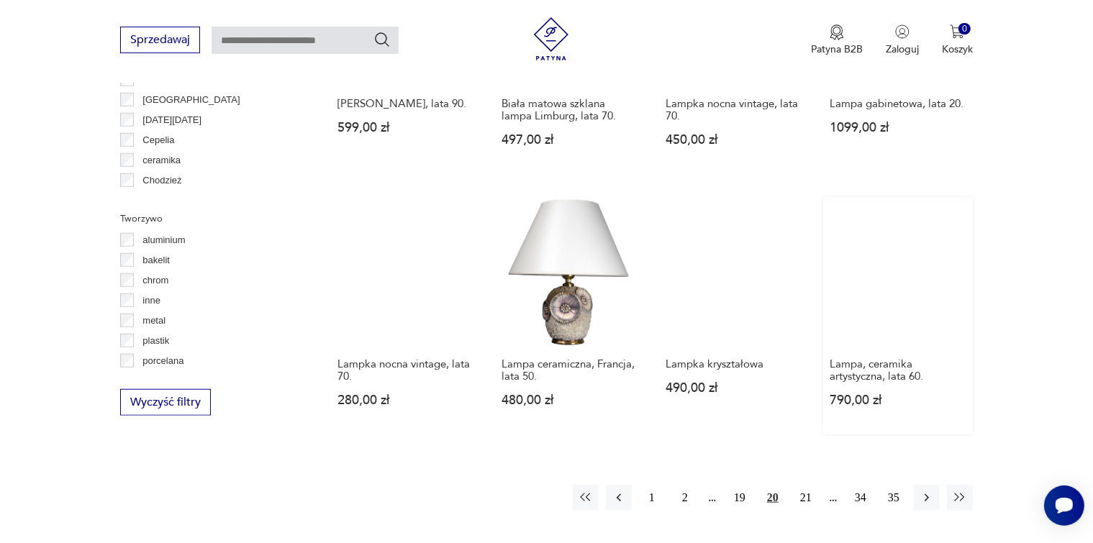
scroll to position [1346, 0]
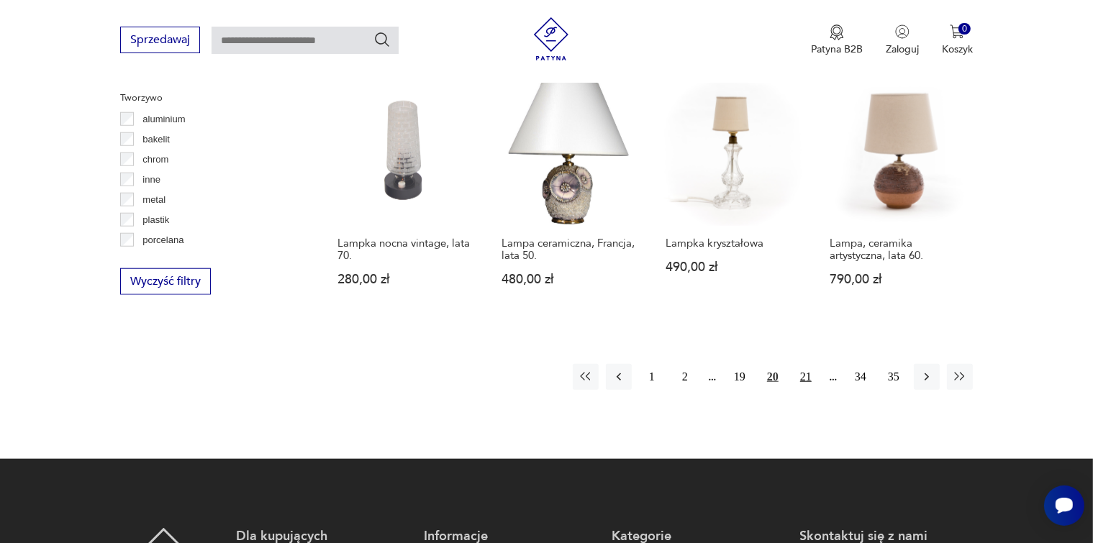
click at [806, 368] on button "21" at bounding box center [806, 377] width 26 height 26
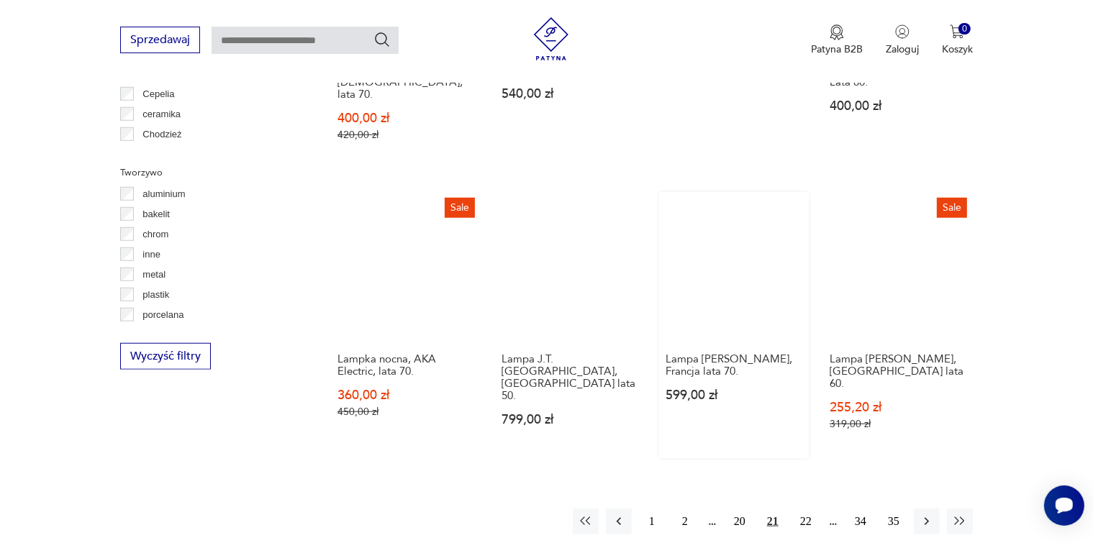
scroll to position [1274, 0]
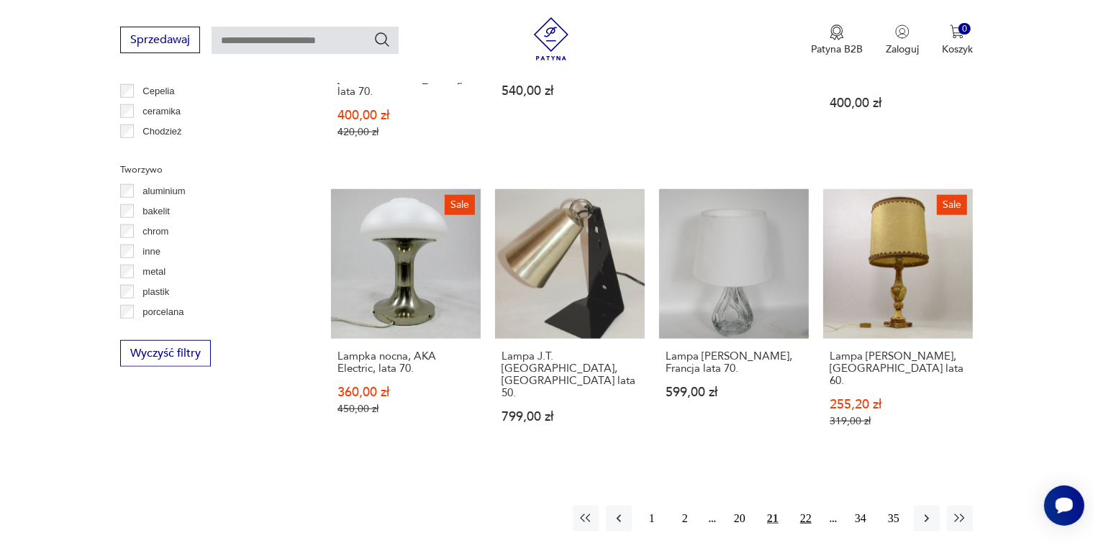
click at [807, 506] on button "22" at bounding box center [806, 519] width 26 height 26
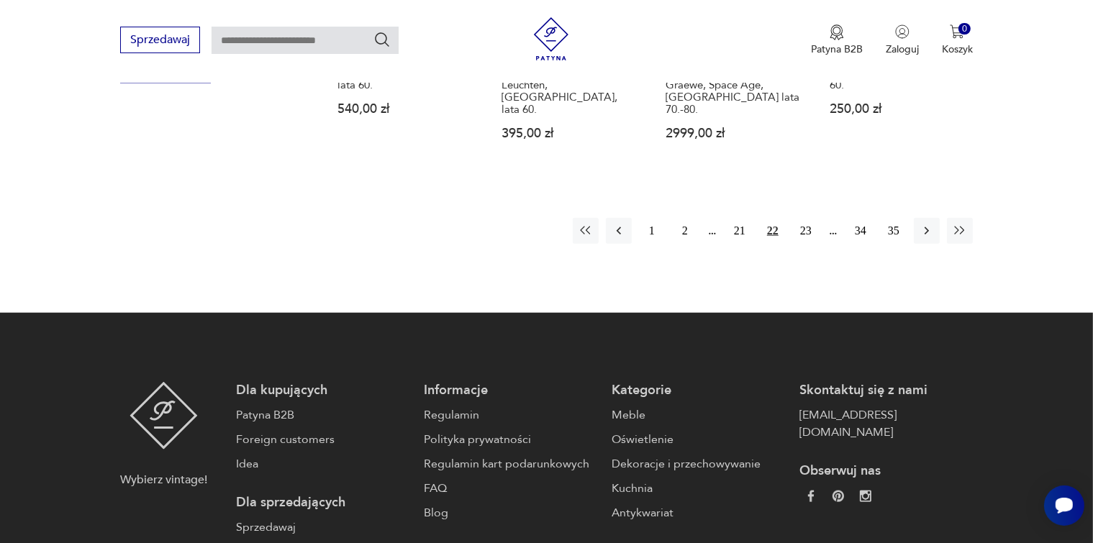
scroll to position [1562, 0]
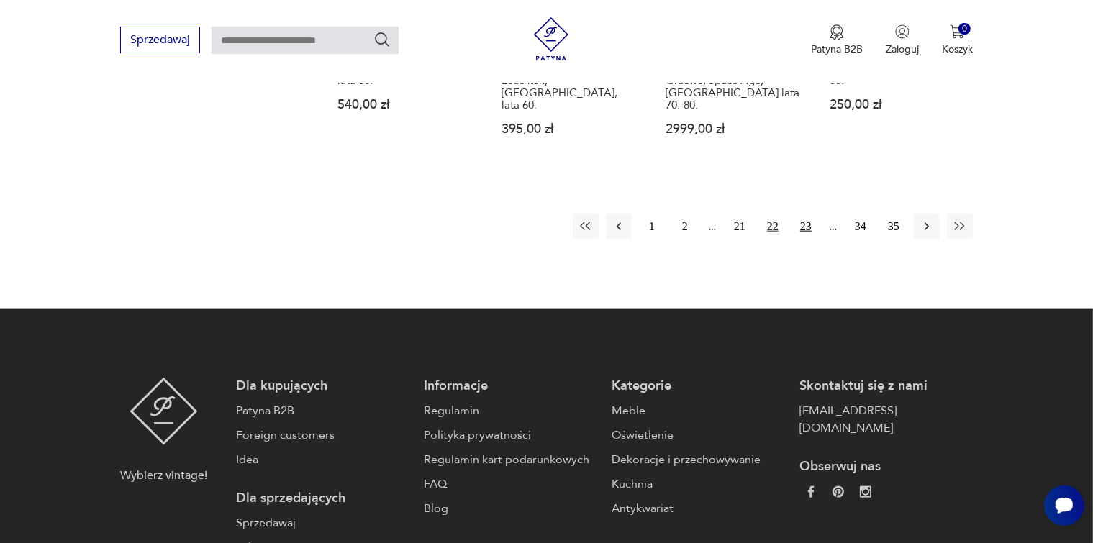
click at [806, 214] on button "23" at bounding box center [806, 227] width 26 height 26
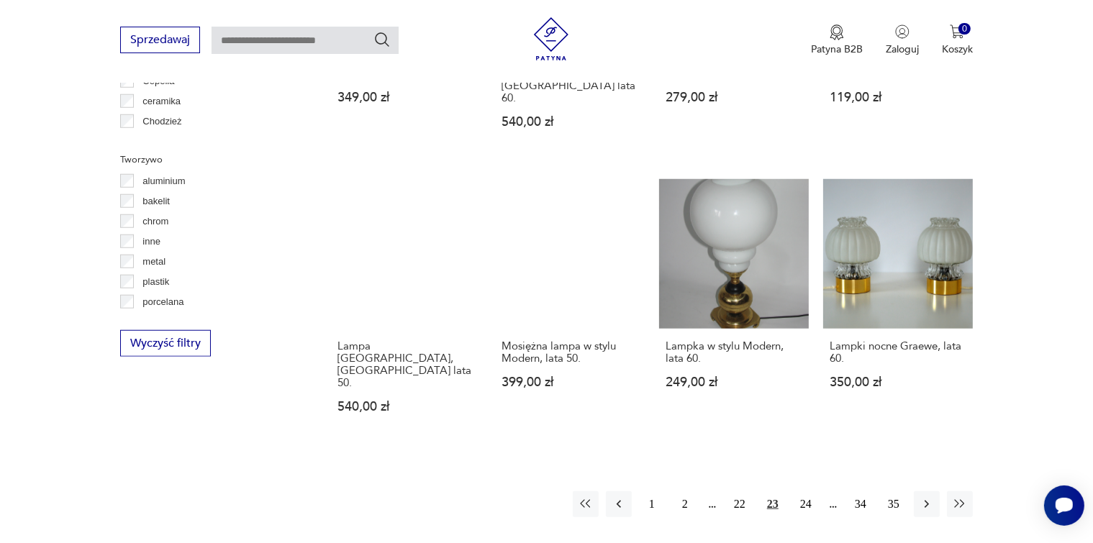
scroll to position [1561, 0]
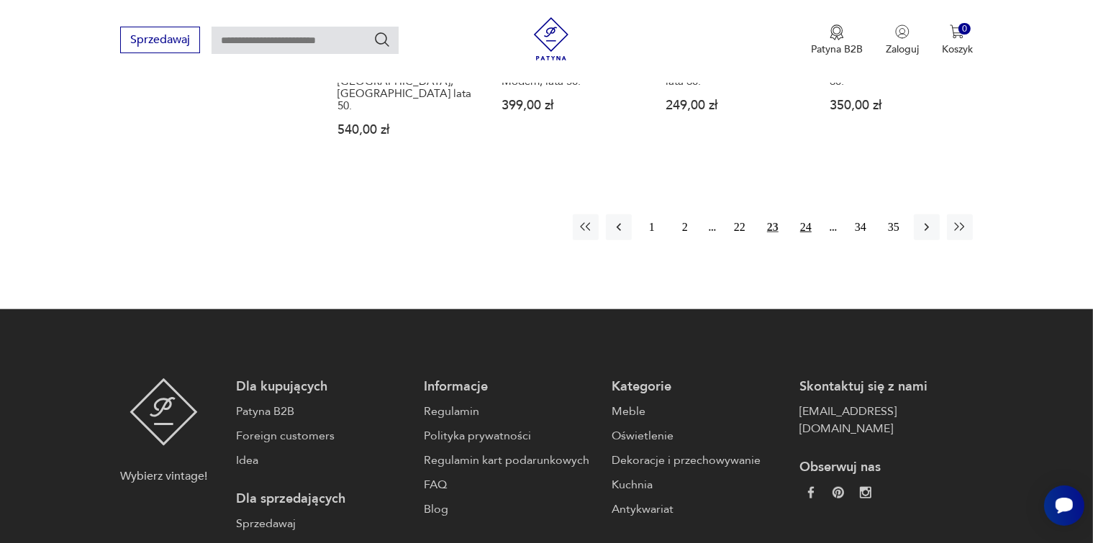
click at [800, 214] on button "24" at bounding box center [806, 227] width 26 height 26
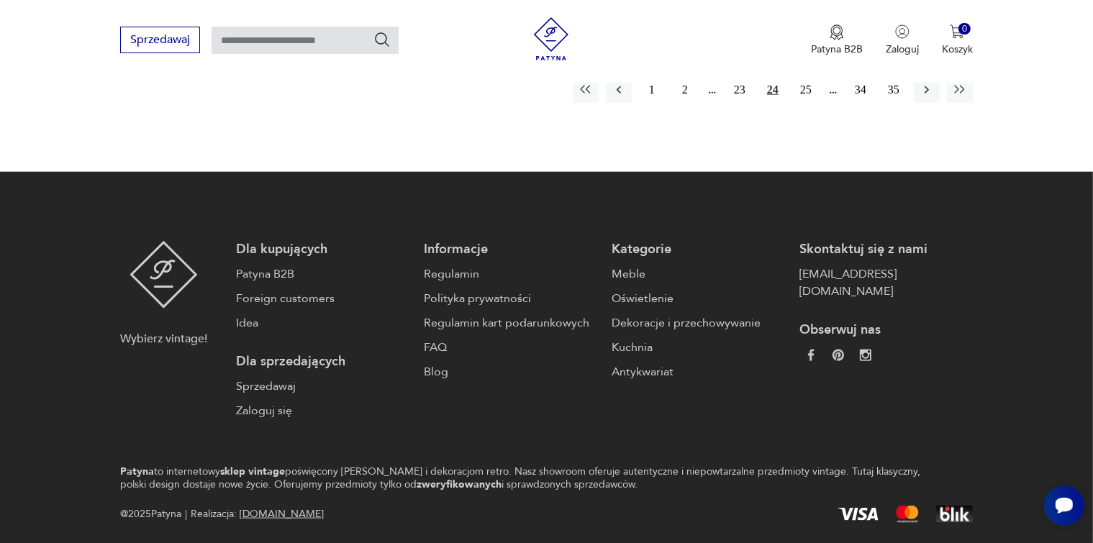
scroll to position [1345, 0]
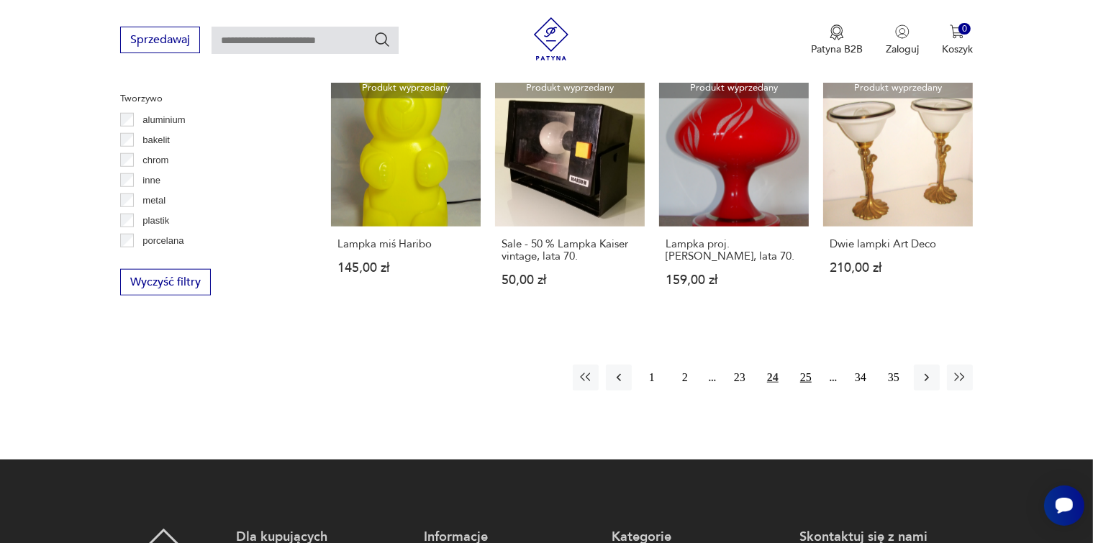
click at [809, 365] on button "25" at bounding box center [806, 378] width 26 height 26
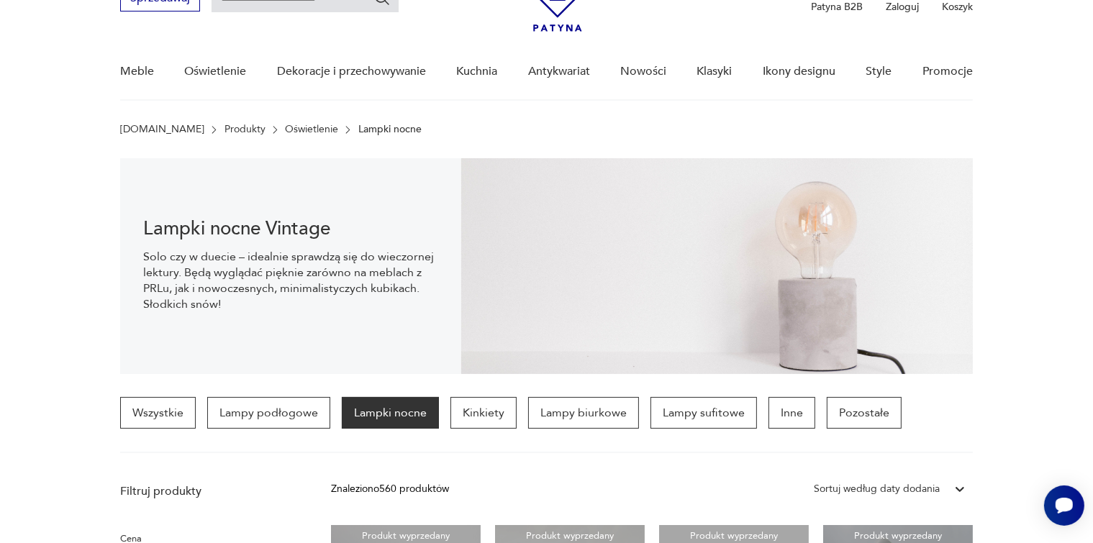
scroll to position [51, 0]
